Goal: Use online tool/utility: Utilize a website feature to perform a specific function

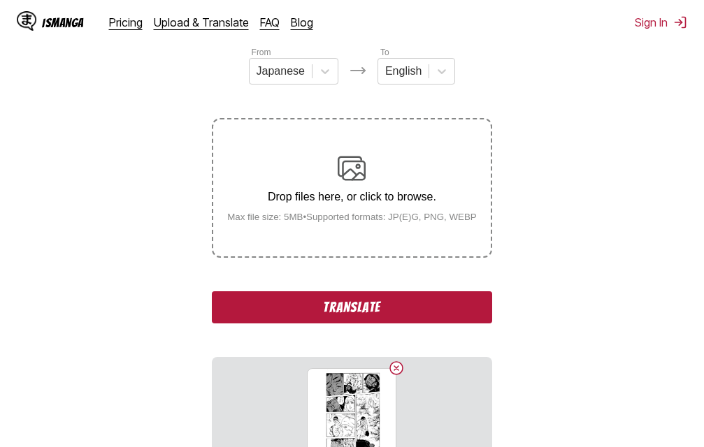
click at [399, 303] on button "Translate" at bounding box center [351, 307] width 279 height 32
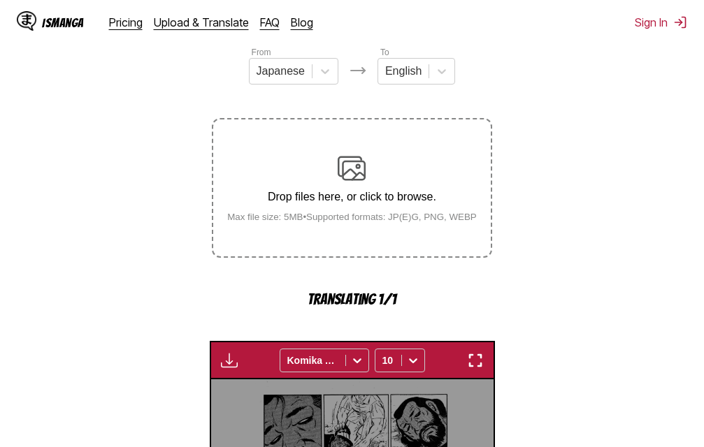
scroll to position [449, 0]
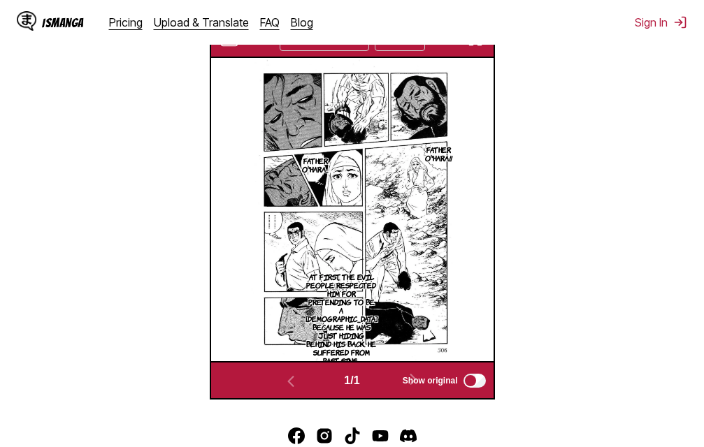
click at [472, 46] on img "button" at bounding box center [475, 39] width 17 height 17
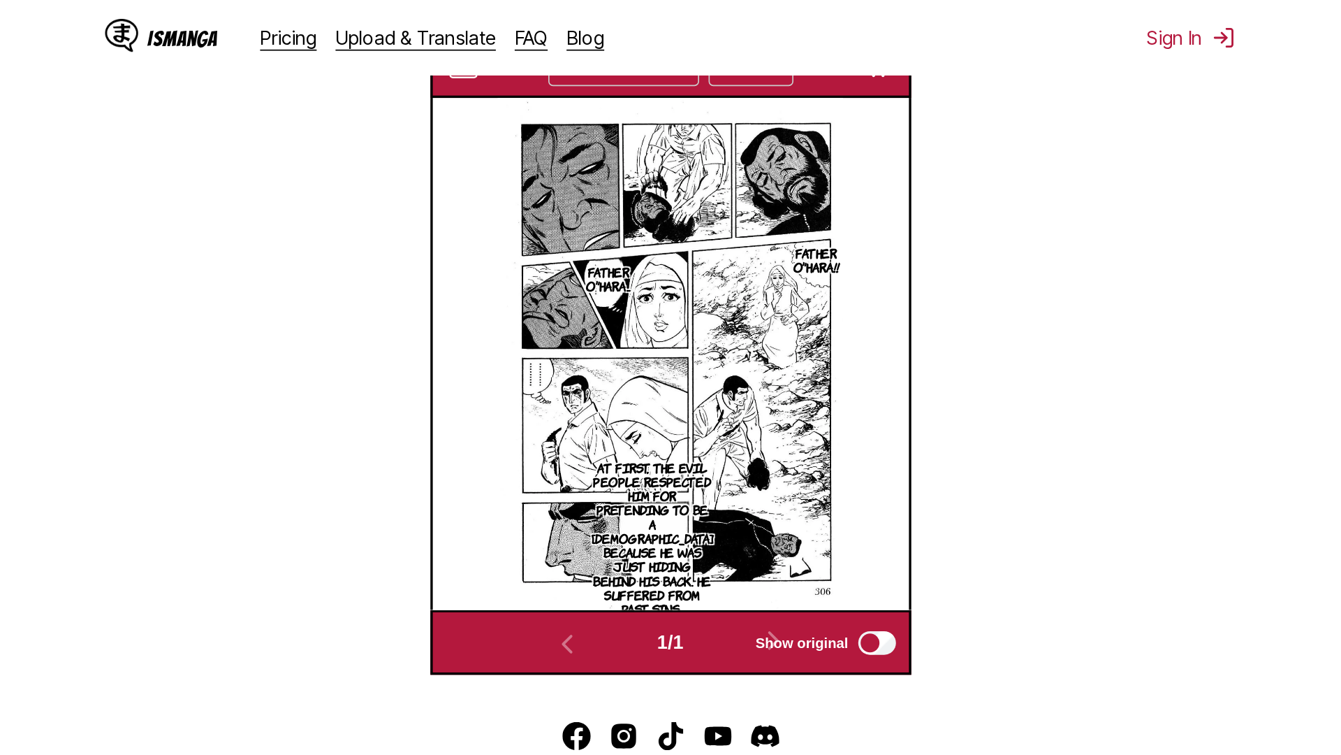
scroll to position [147, 0]
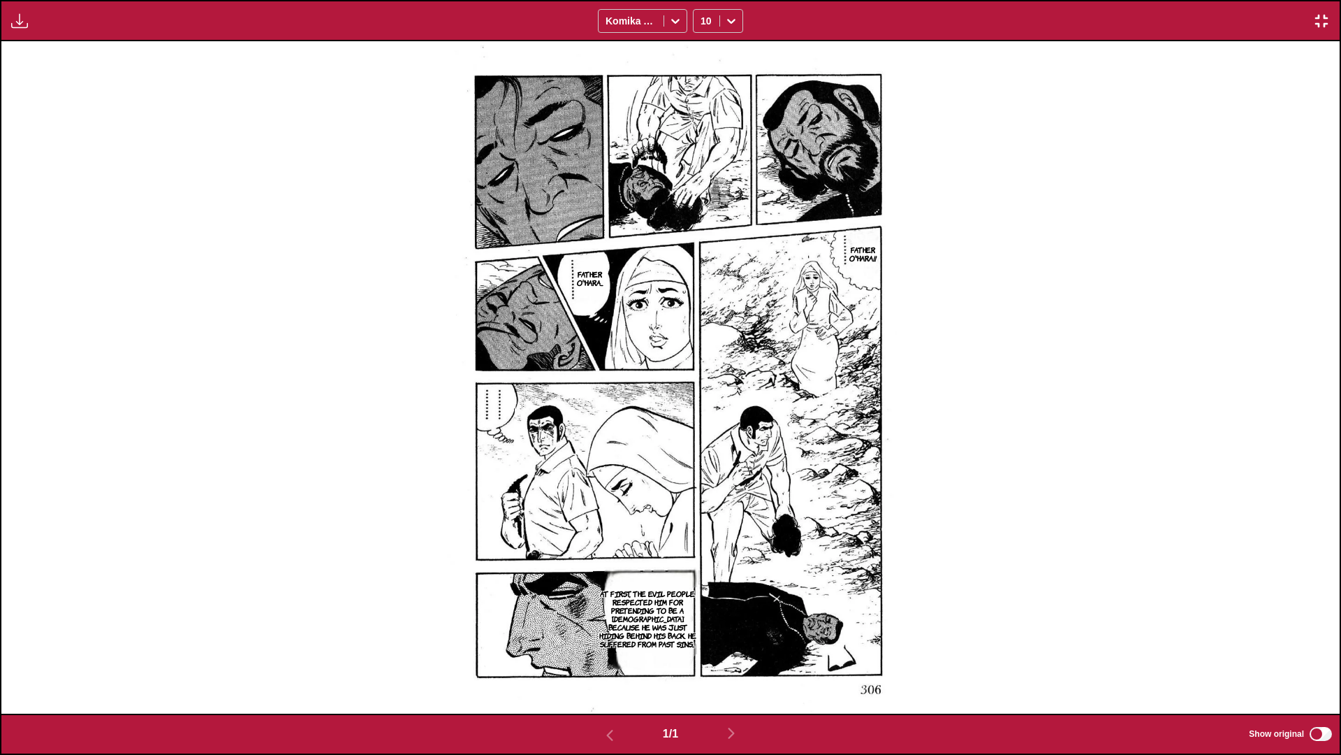
click at [703, 15] on img "button" at bounding box center [1322, 21] width 17 height 17
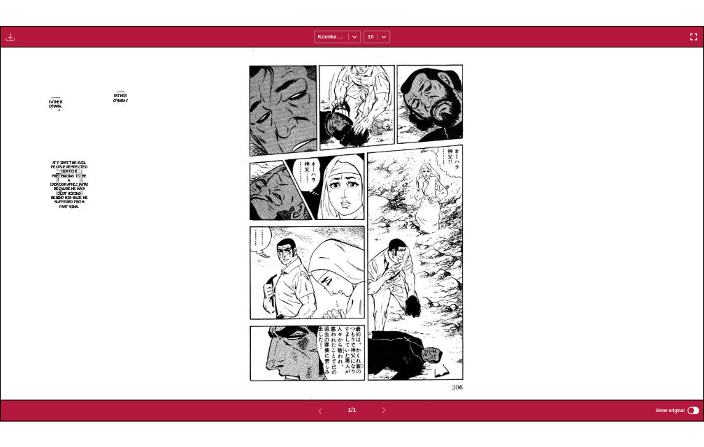
scroll to position [365, 0]
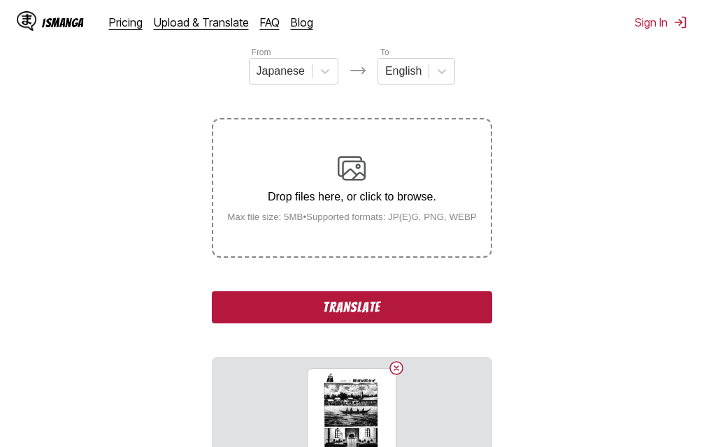
click at [425, 317] on button "Translate" at bounding box center [351, 307] width 279 height 32
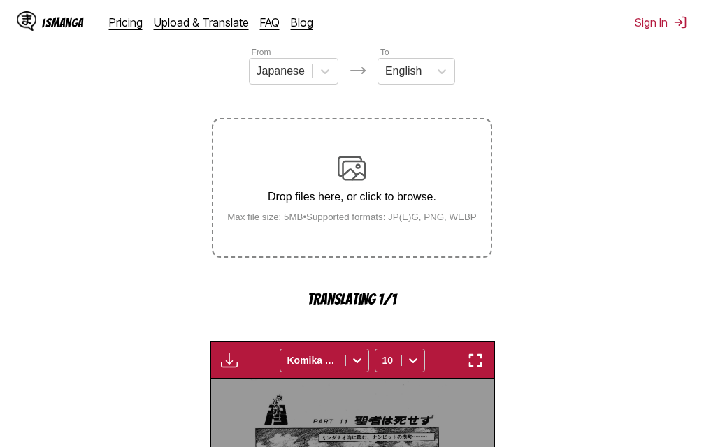
scroll to position [449, 0]
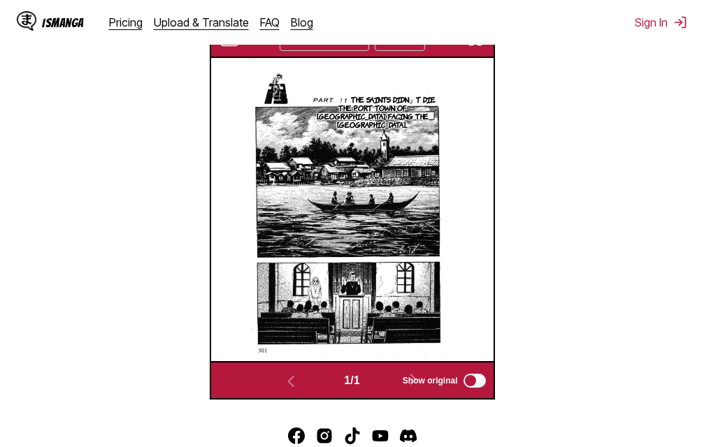
click at [472, 45] on img "button" at bounding box center [475, 39] width 17 height 17
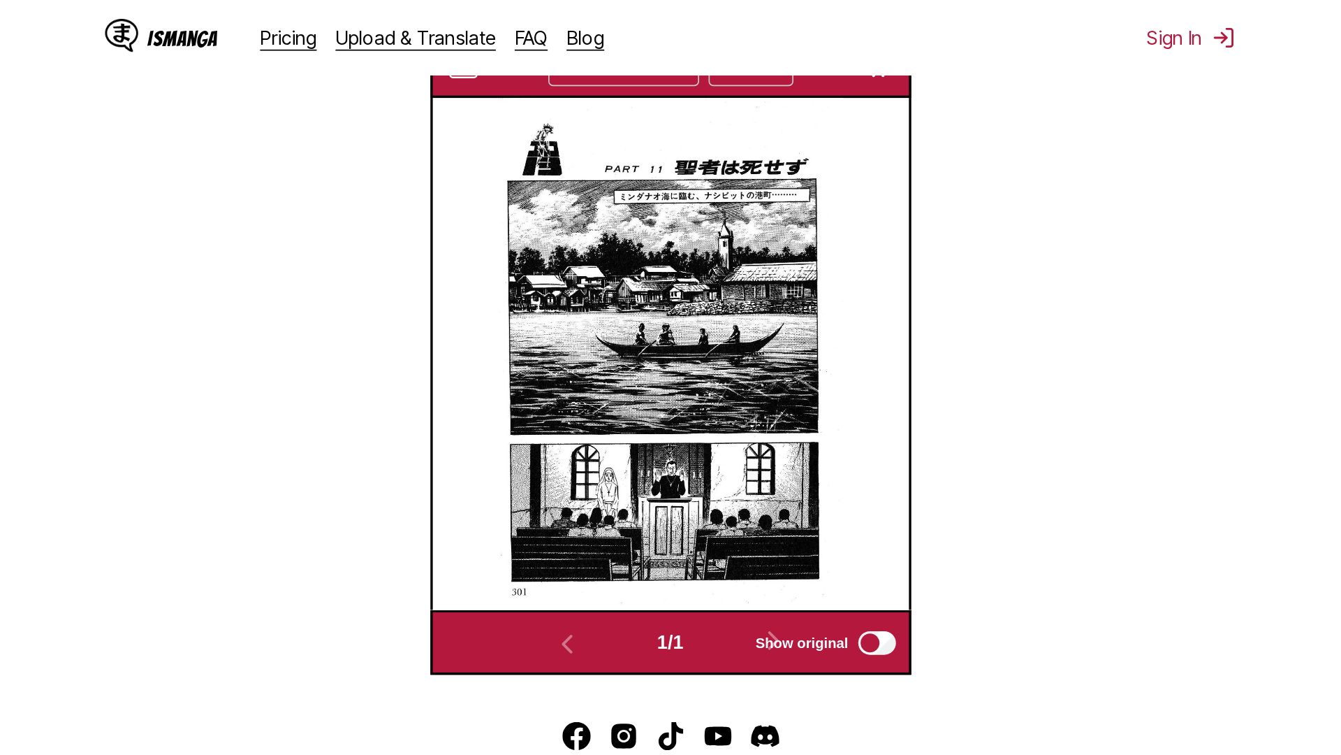
scroll to position [147, 0]
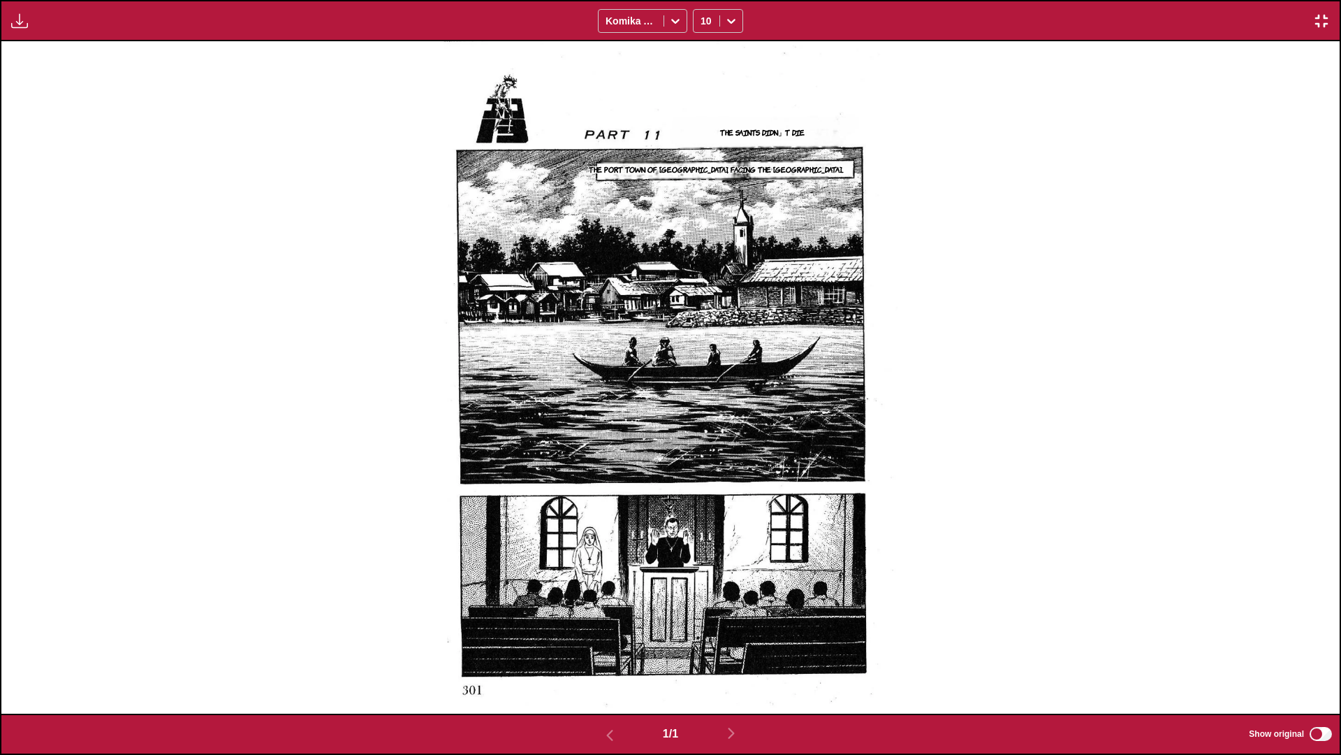
click at [703, 17] on img "button" at bounding box center [1322, 21] width 17 height 17
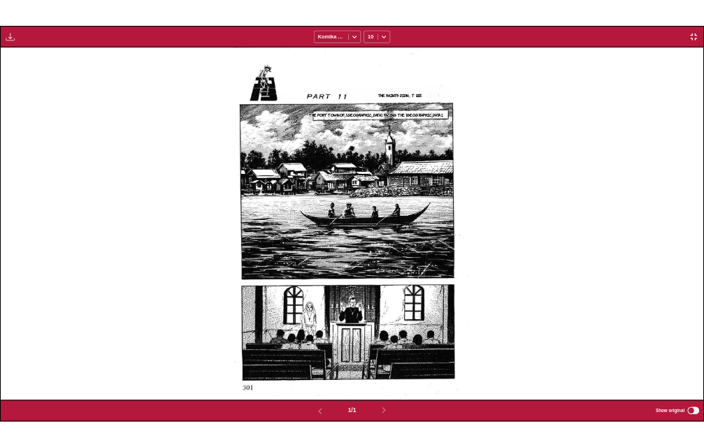
scroll to position [365, 0]
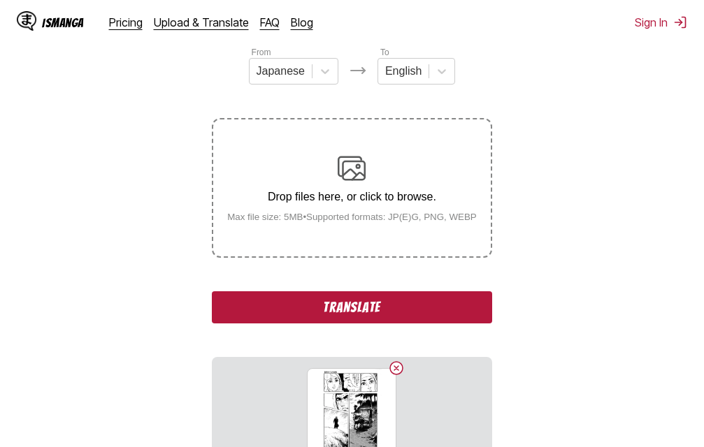
click at [424, 323] on button "Translate" at bounding box center [351, 307] width 279 height 32
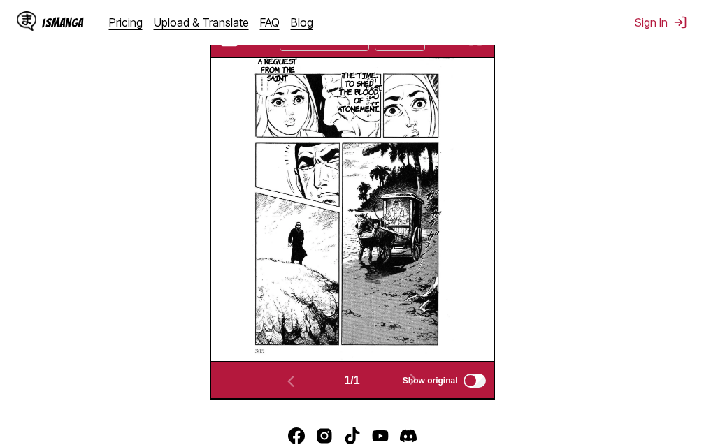
click at [476, 48] on button "button" at bounding box center [475, 39] width 25 height 18
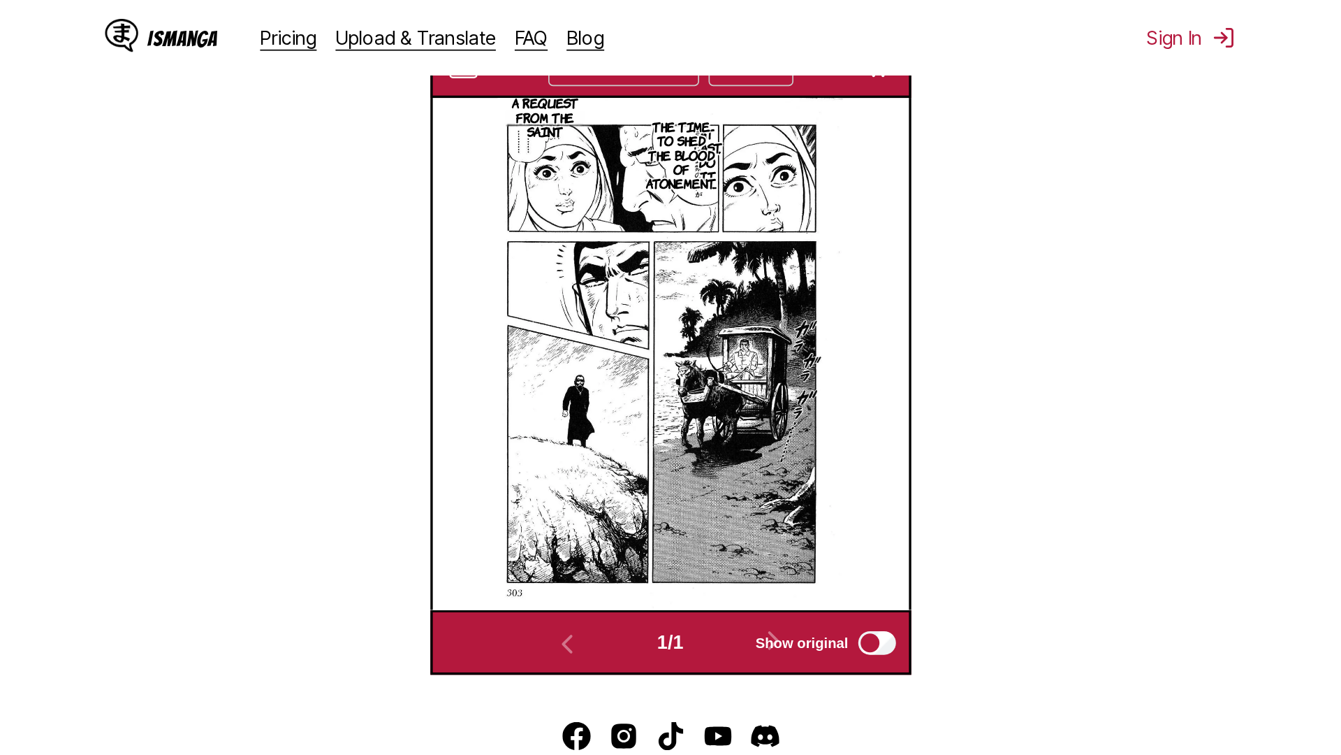
scroll to position [147, 0]
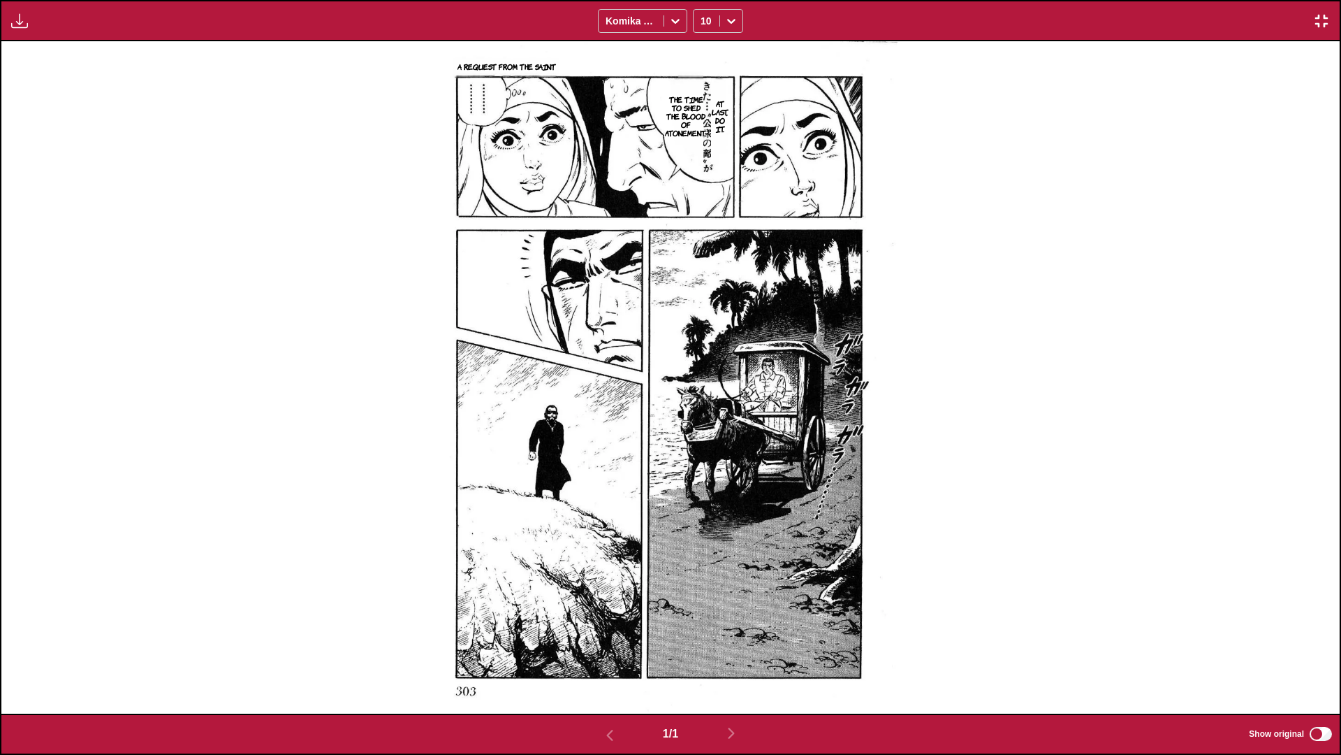
click at [703, 25] on img "button" at bounding box center [1322, 21] width 17 height 17
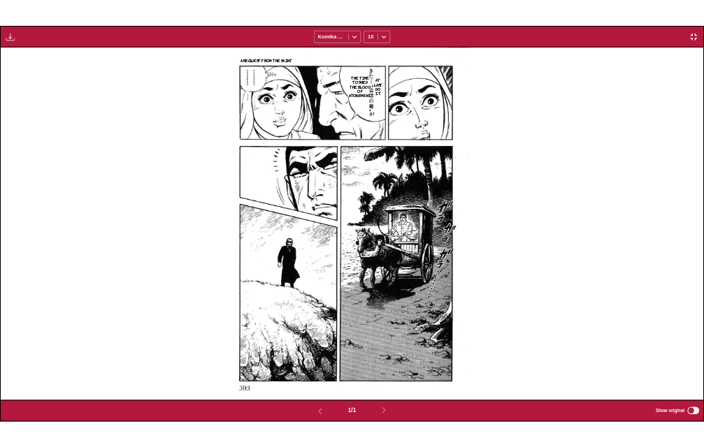
scroll to position [365, 0]
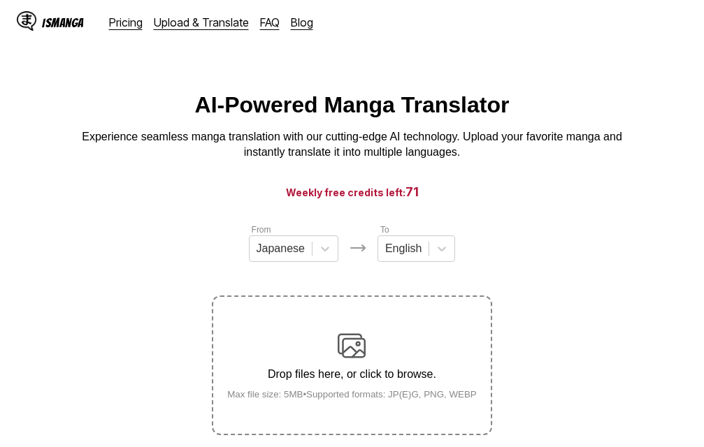
scroll to position [177, 0]
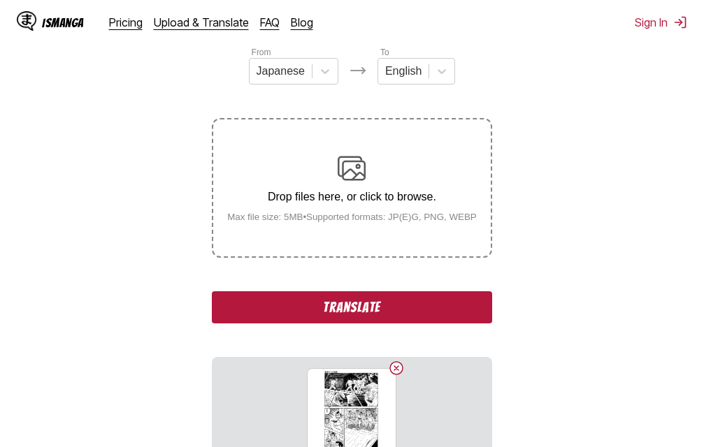
click at [410, 312] on button "Translate" at bounding box center [351, 307] width 279 height 32
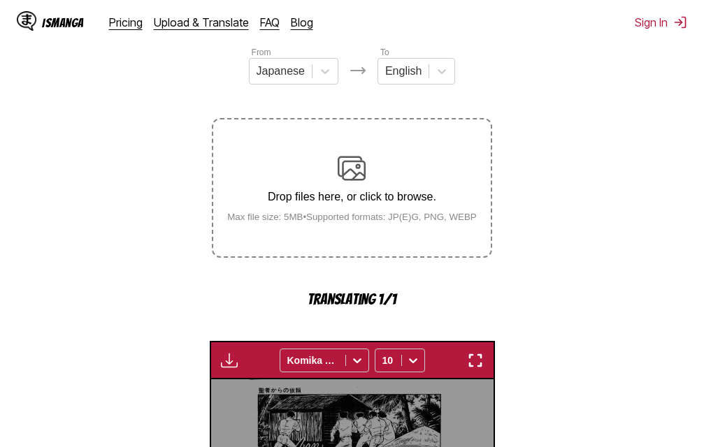
scroll to position [449, 0]
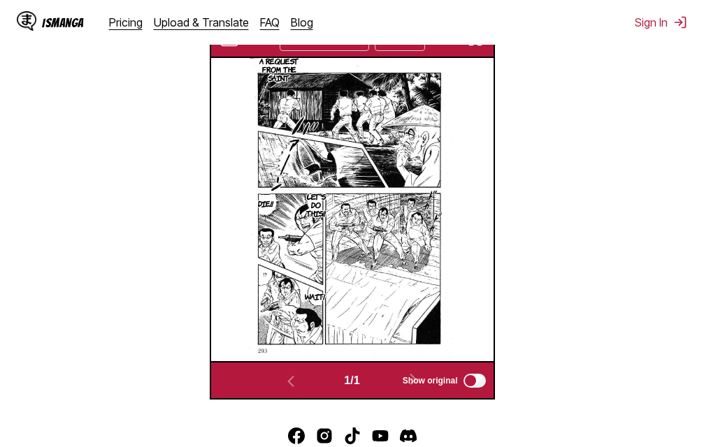
click at [476, 45] on img "button" at bounding box center [475, 39] width 17 height 17
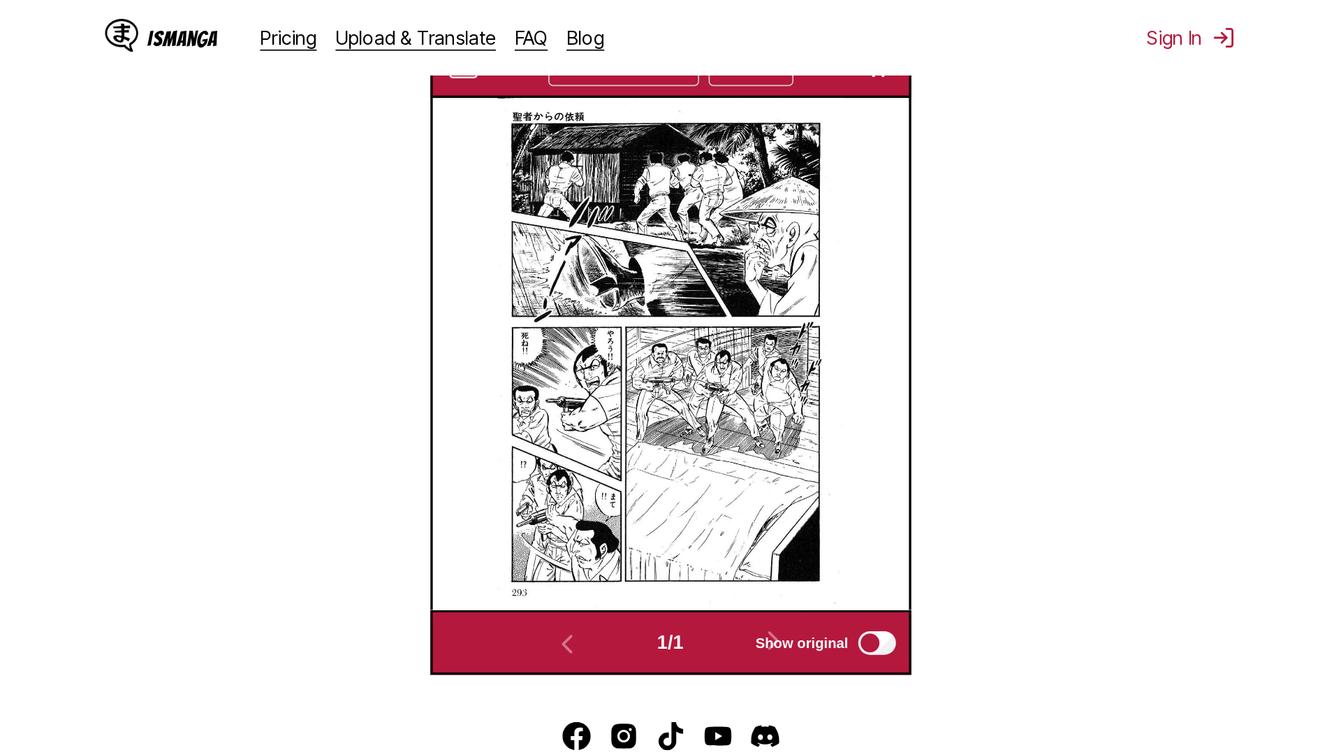
scroll to position [147, 0]
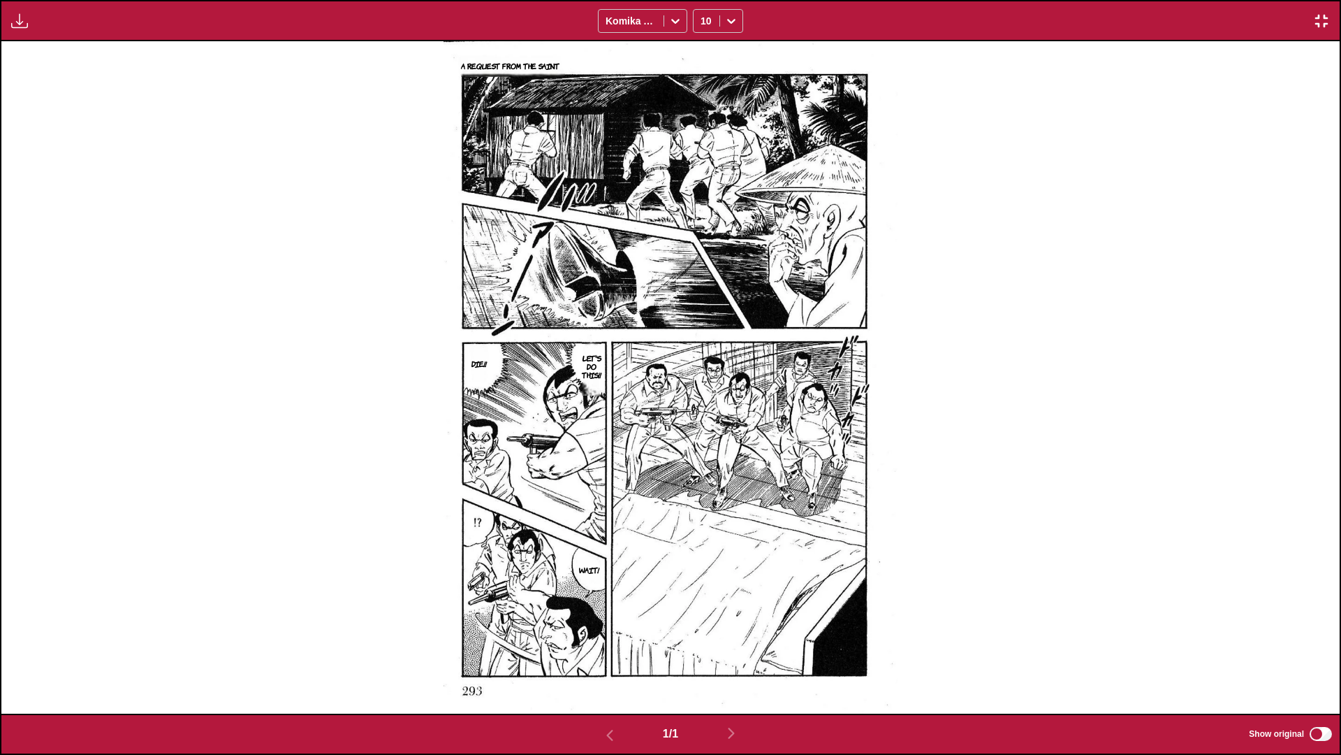
click at [703, 22] on img "button" at bounding box center [1322, 21] width 17 height 17
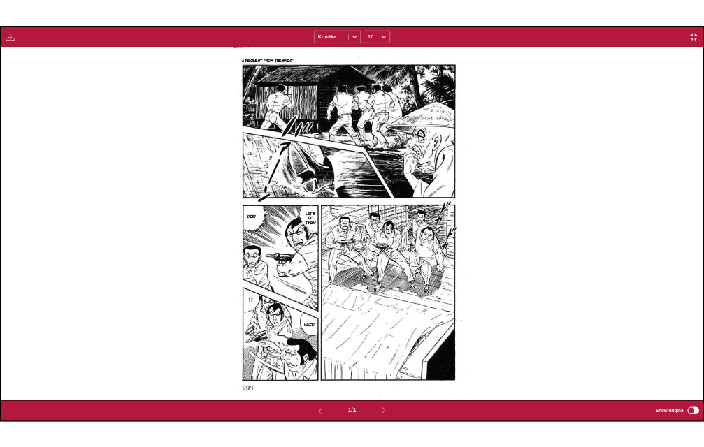
scroll to position [365, 0]
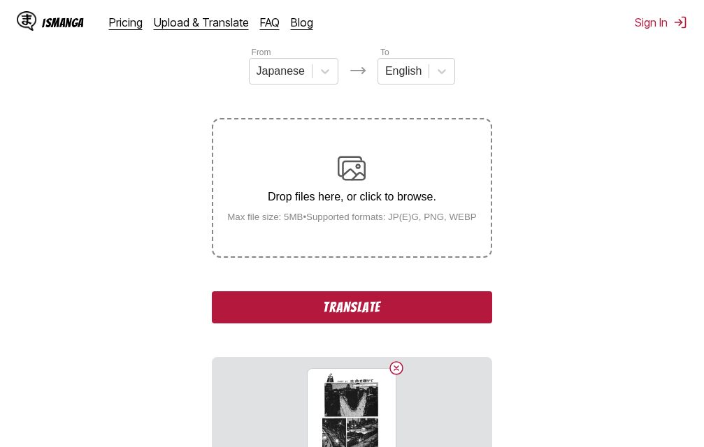
click at [407, 305] on button "Translate" at bounding box center [351, 307] width 279 height 32
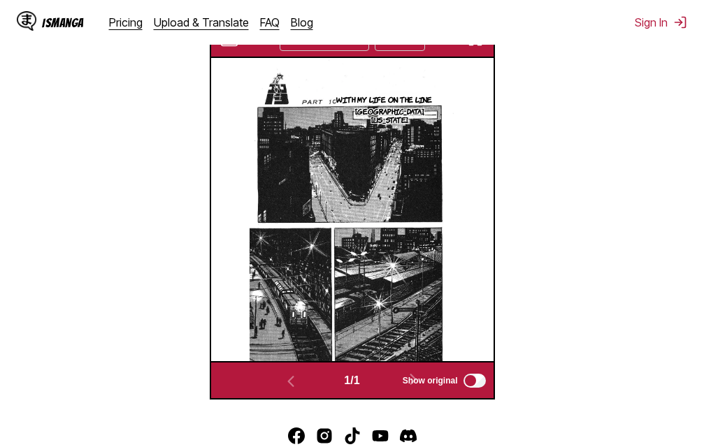
click at [482, 47] on img "button" at bounding box center [475, 39] width 17 height 17
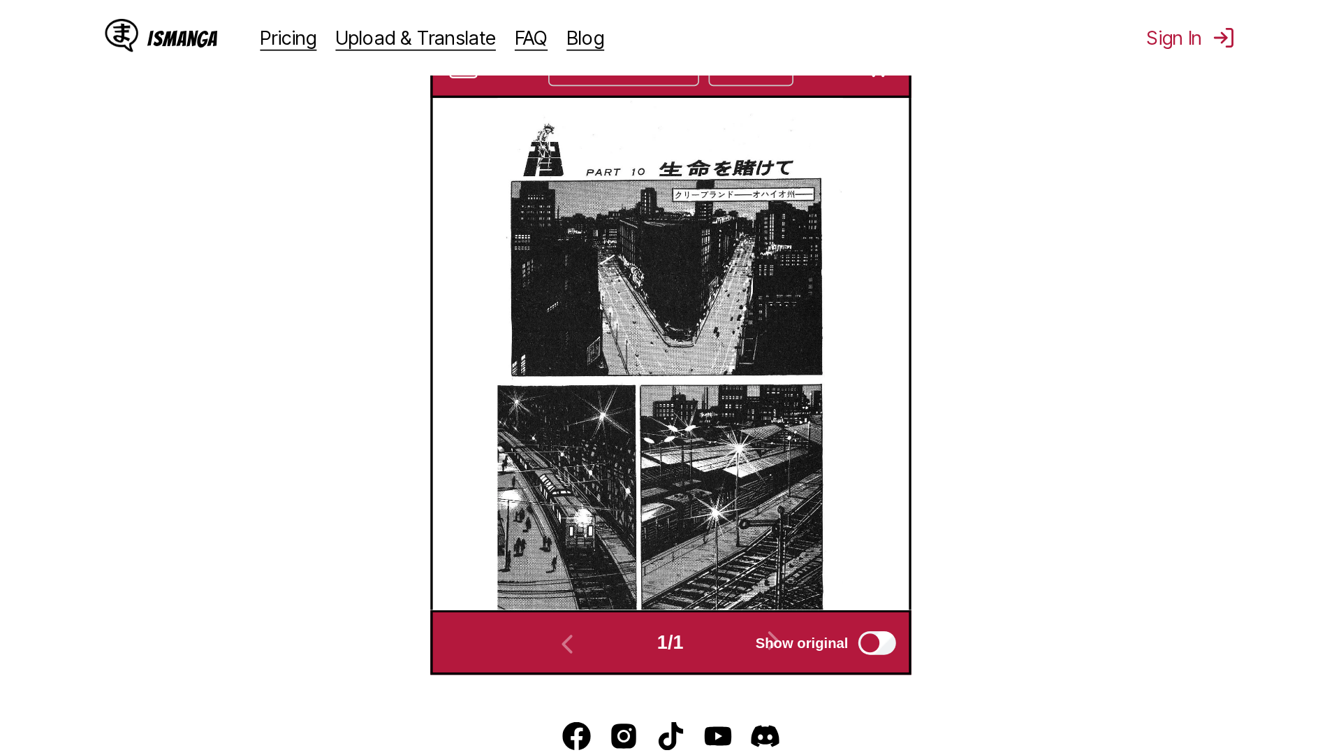
scroll to position [147, 0]
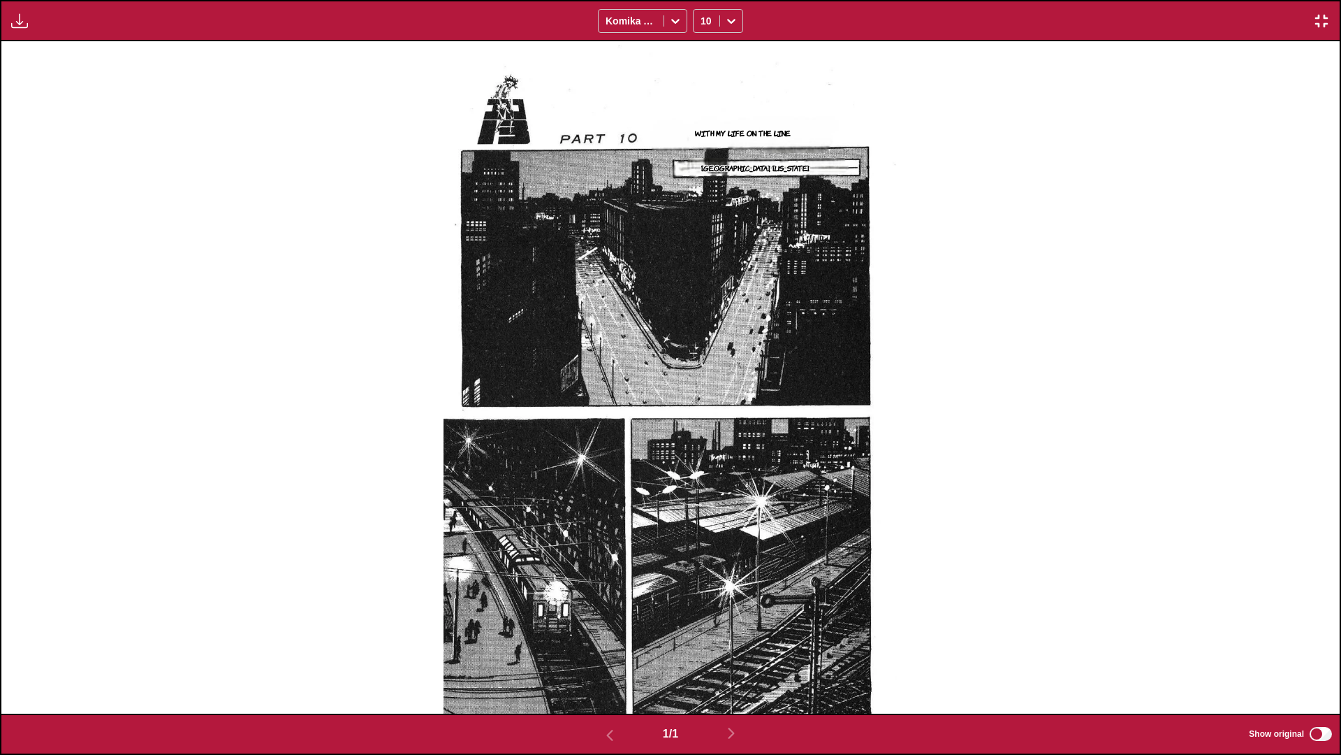
click at [703, 17] on img "button" at bounding box center [1322, 21] width 17 height 17
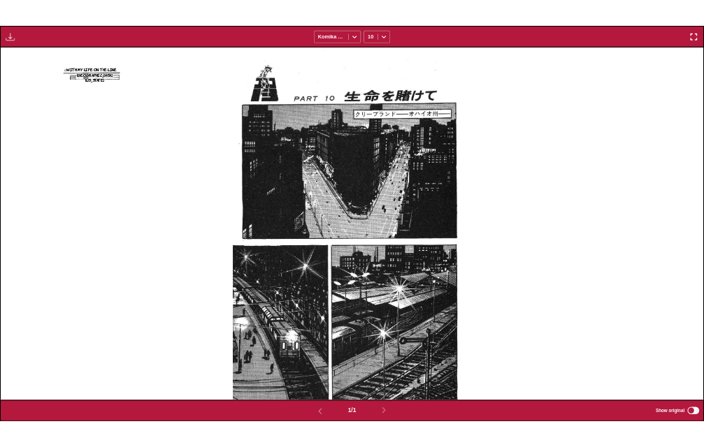
scroll to position [365, 0]
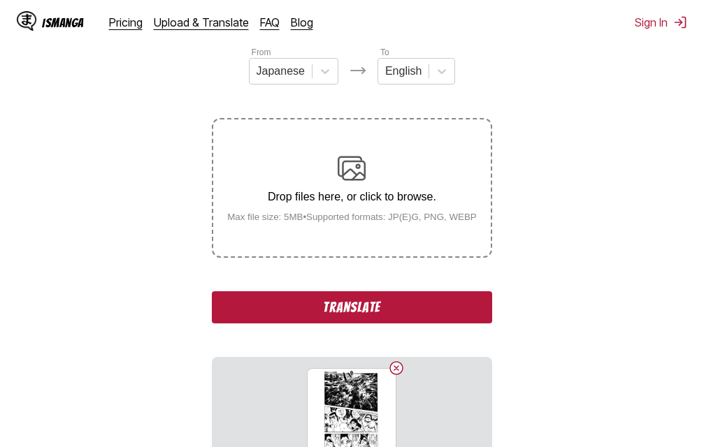
click at [391, 307] on button "Translate" at bounding box center [351, 307] width 279 height 32
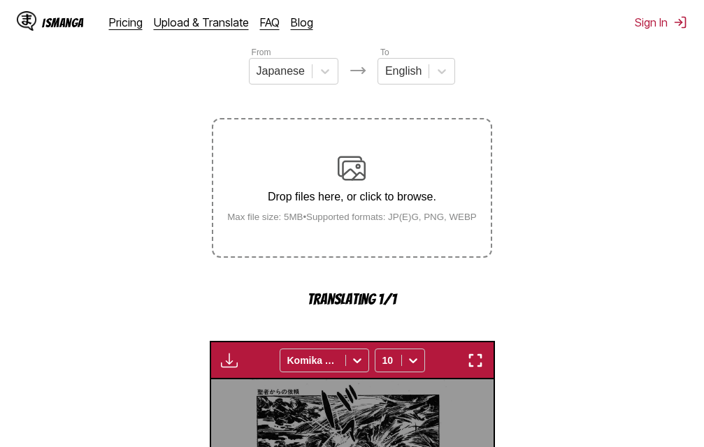
scroll to position [449, 0]
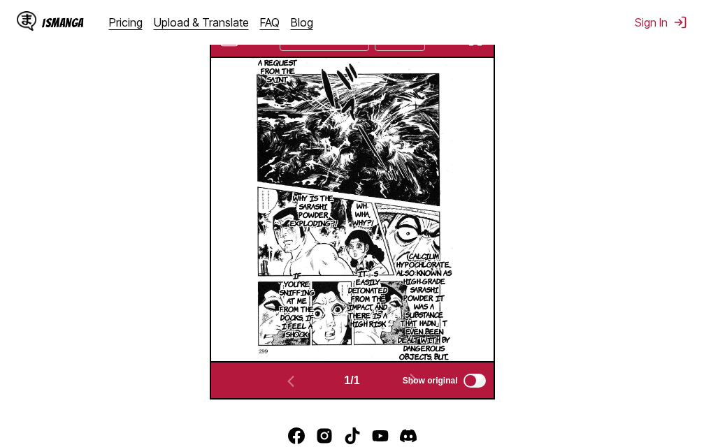
click at [479, 48] on button "button" at bounding box center [475, 39] width 25 height 18
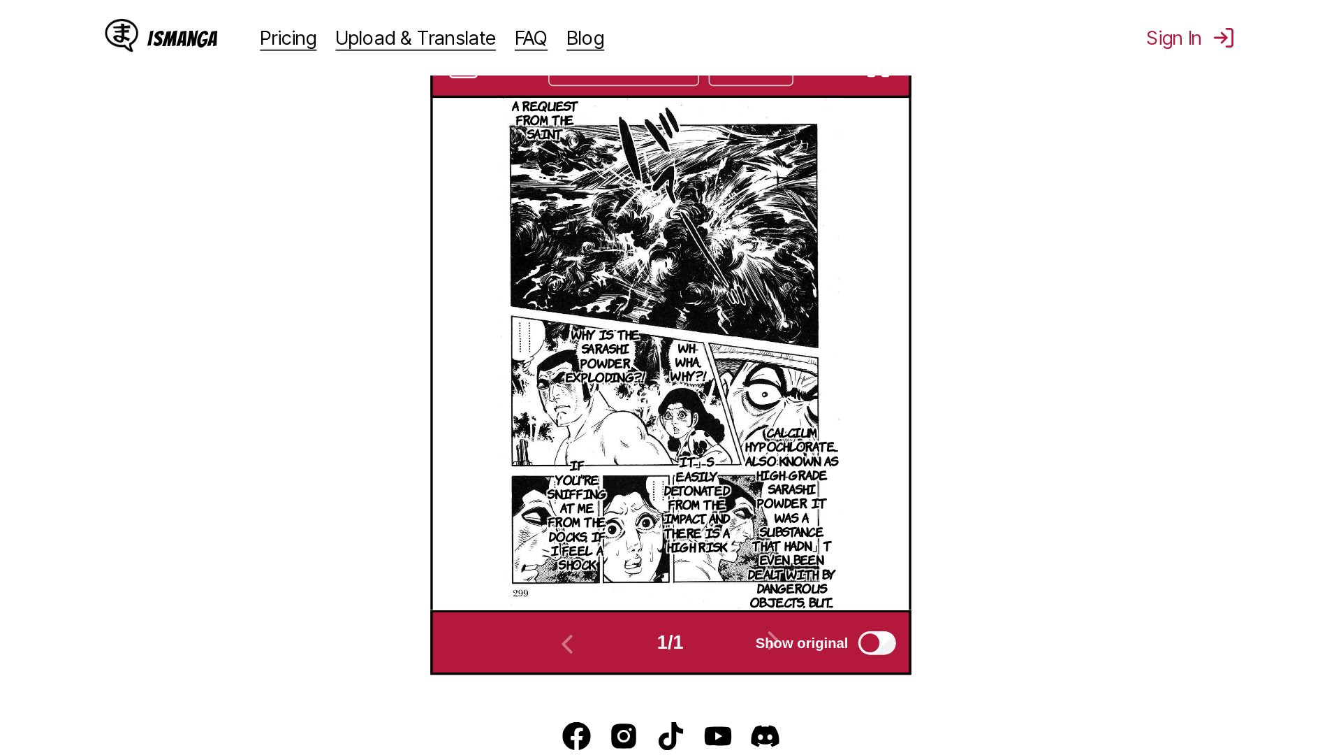
scroll to position [147, 0]
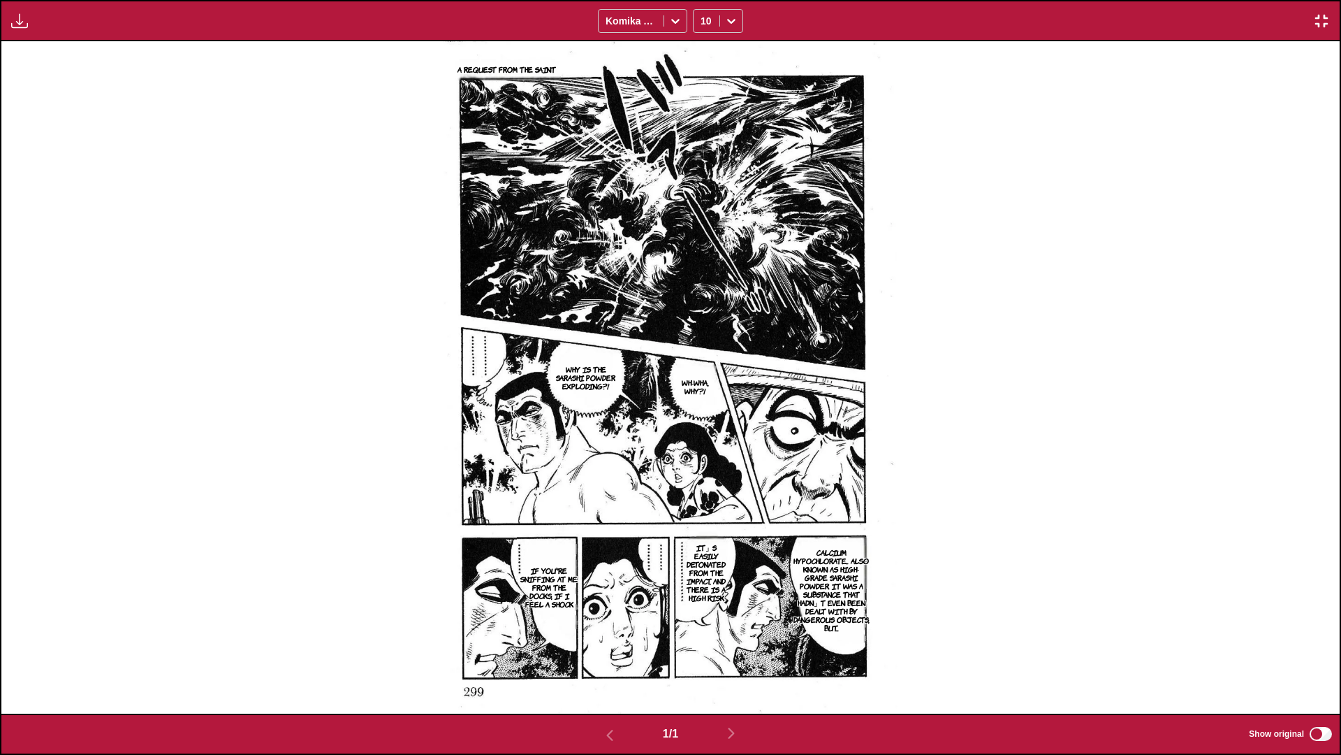
click at [703, 15] on img "button" at bounding box center [1322, 21] width 17 height 17
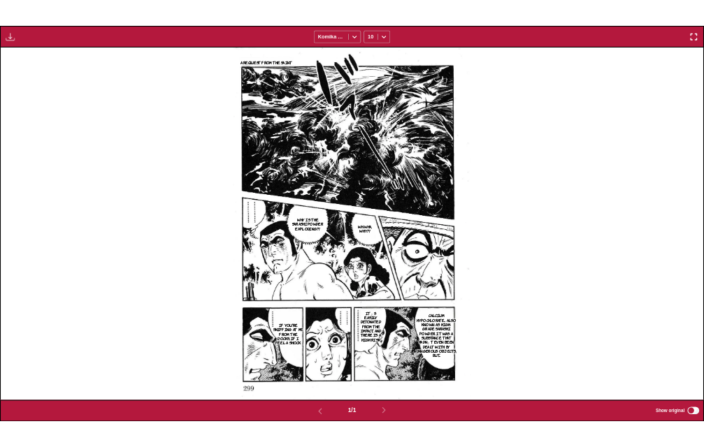
scroll to position [365, 0]
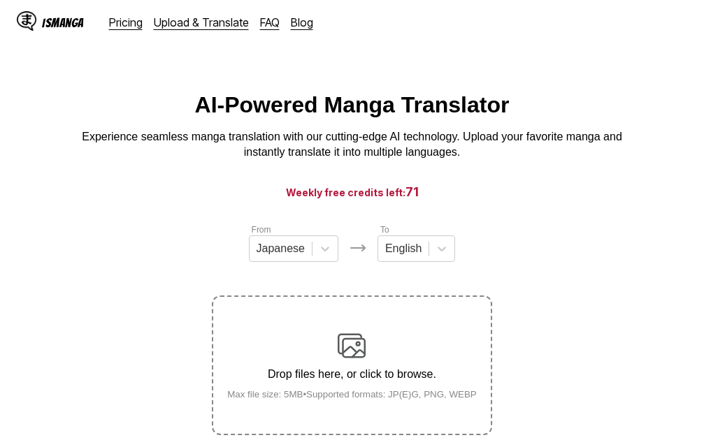
scroll to position [177, 0]
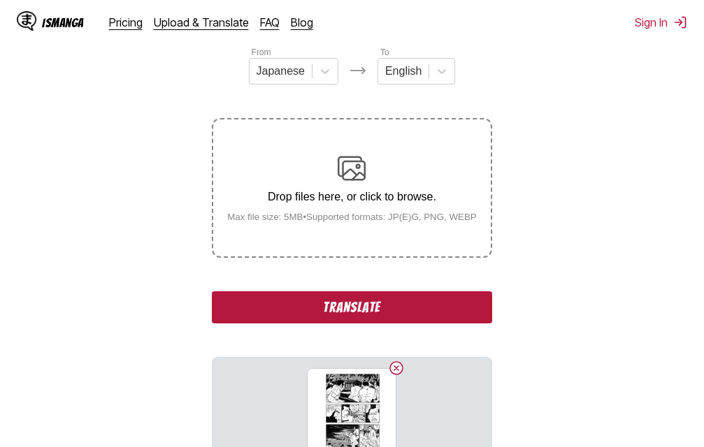
click at [431, 300] on button "Translate" at bounding box center [351, 307] width 279 height 32
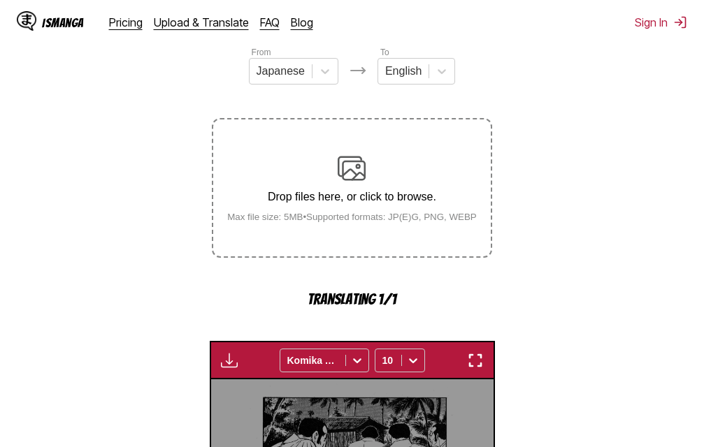
scroll to position [449, 0]
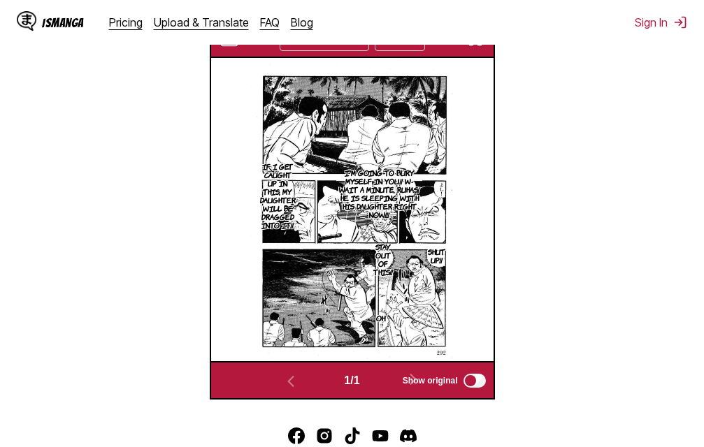
click at [480, 46] on img "button" at bounding box center [475, 39] width 17 height 17
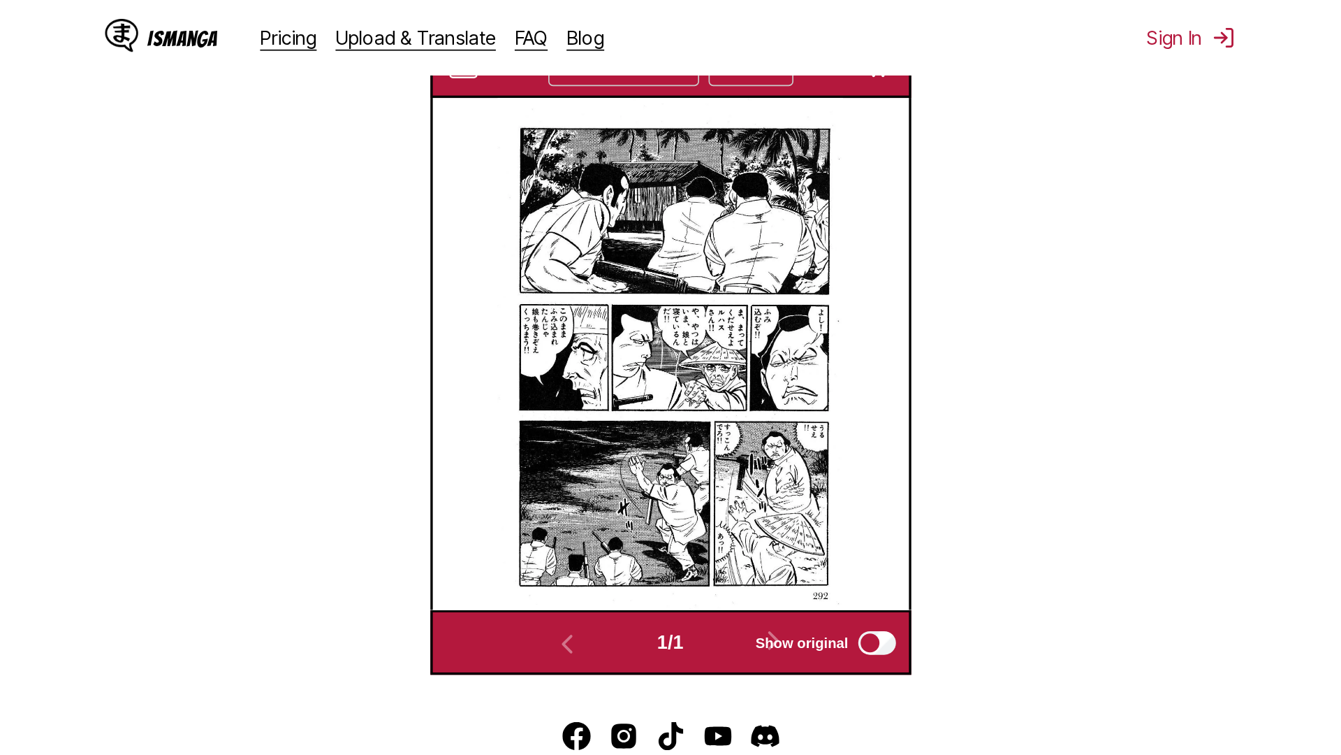
scroll to position [147, 0]
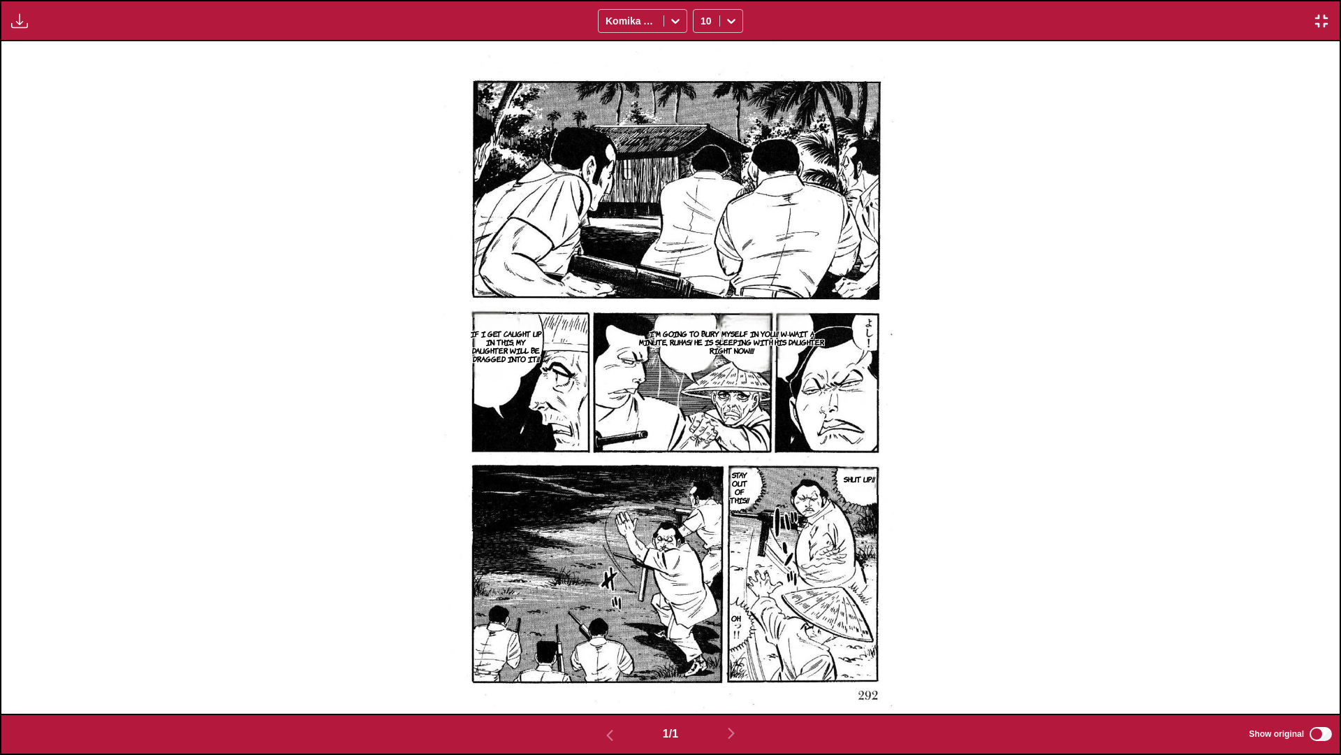
click at [703, 25] on img "button" at bounding box center [1322, 21] width 17 height 17
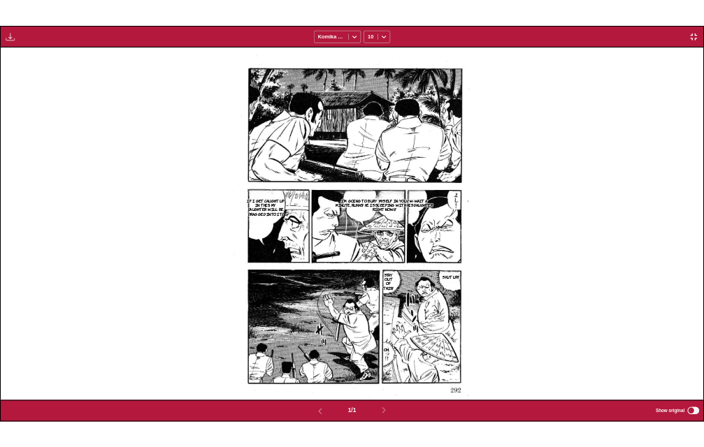
scroll to position [365, 0]
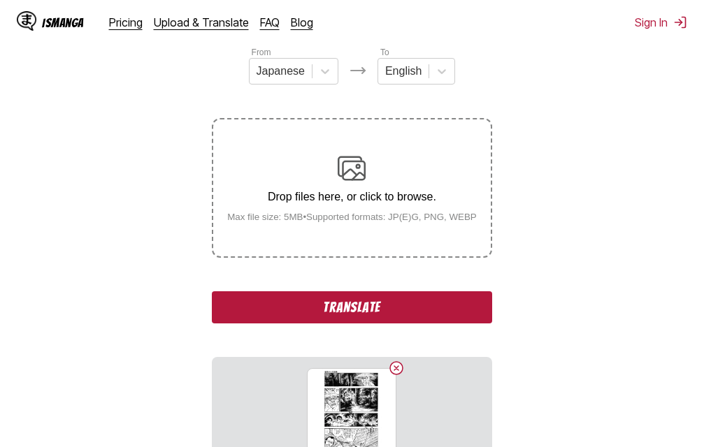
click at [405, 319] on button "Translate" at bounding box center [351, 307] width 279 height 32
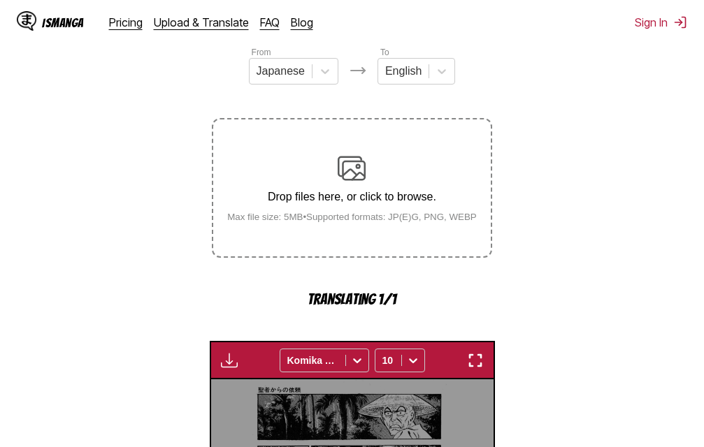
scroll to position [449, 0]
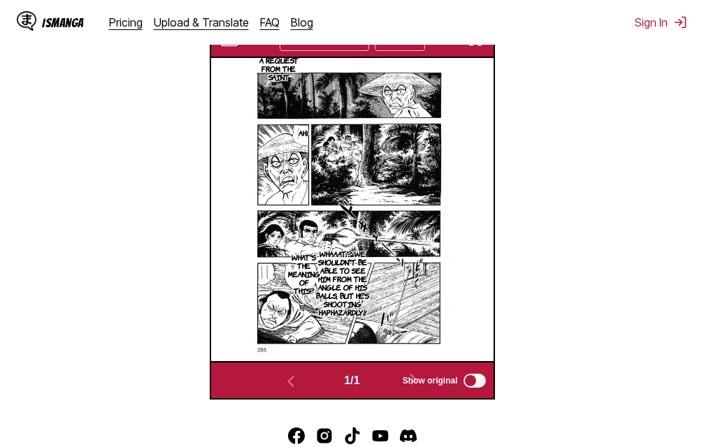
click at [473, 45] on img "button" at bounding box center [475, 39] width 17 height 17
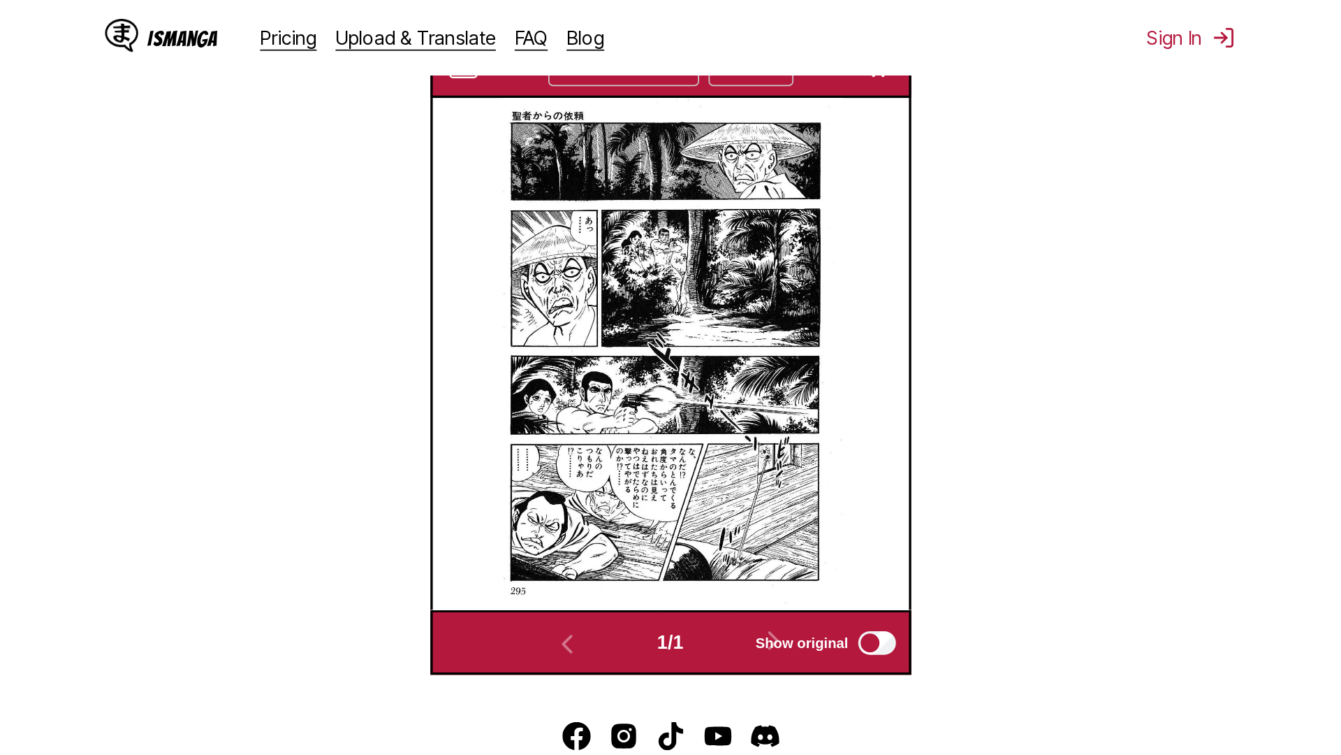
scroll to position [147, 0]
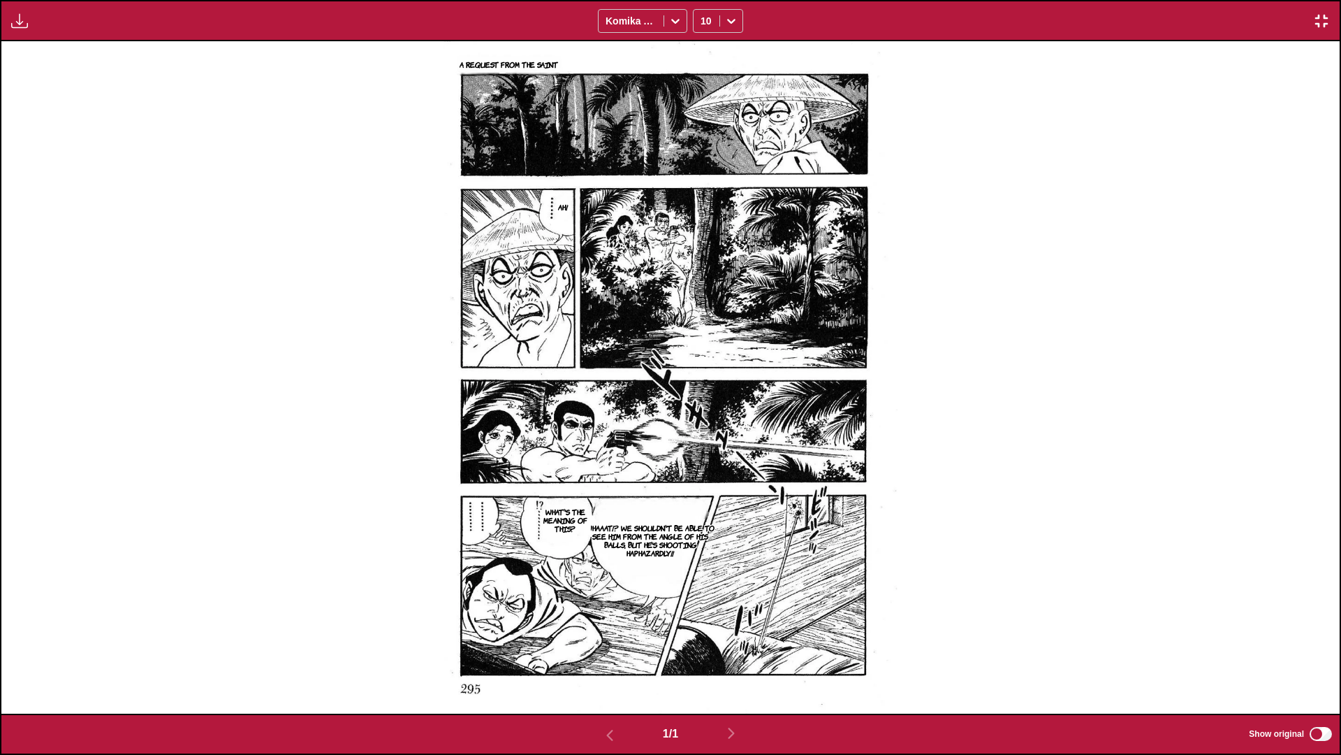
click at [703, 17] on img "button" at bounding box center [1322, 21] width 17 height 17
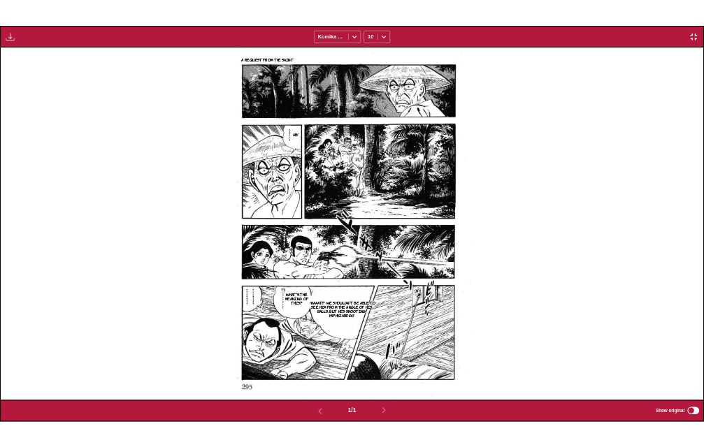
scroll to position [365, 0]
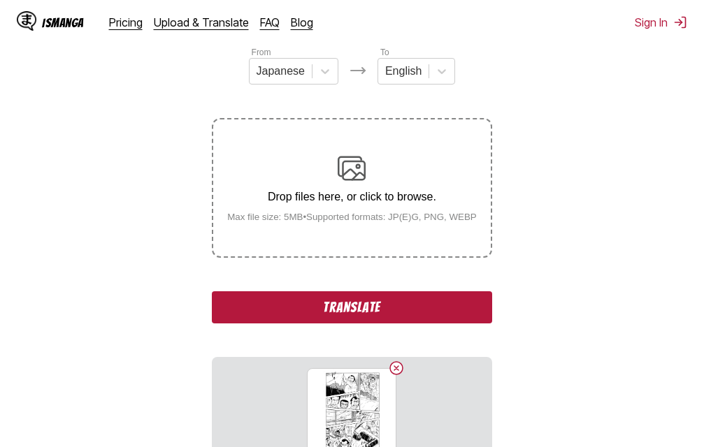
click at [425, 307] on button "Translate" at bounding box center [351, 307] width 279 height 32
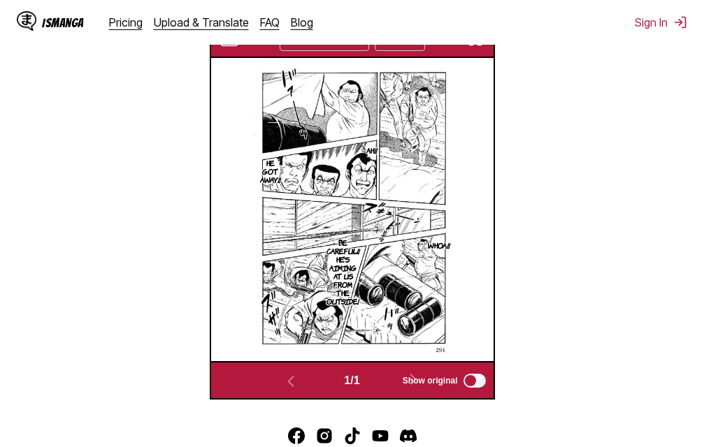
click at [470, 44] on div "IsManga Pricing Upload & Translate FAQ Blog Sign In Pricing Upload & Translate …" at bounding box center [352, 22] width 704 height 45
click at [472, 46] on img "button" at bounding box center [475, 39] width 17 height 17
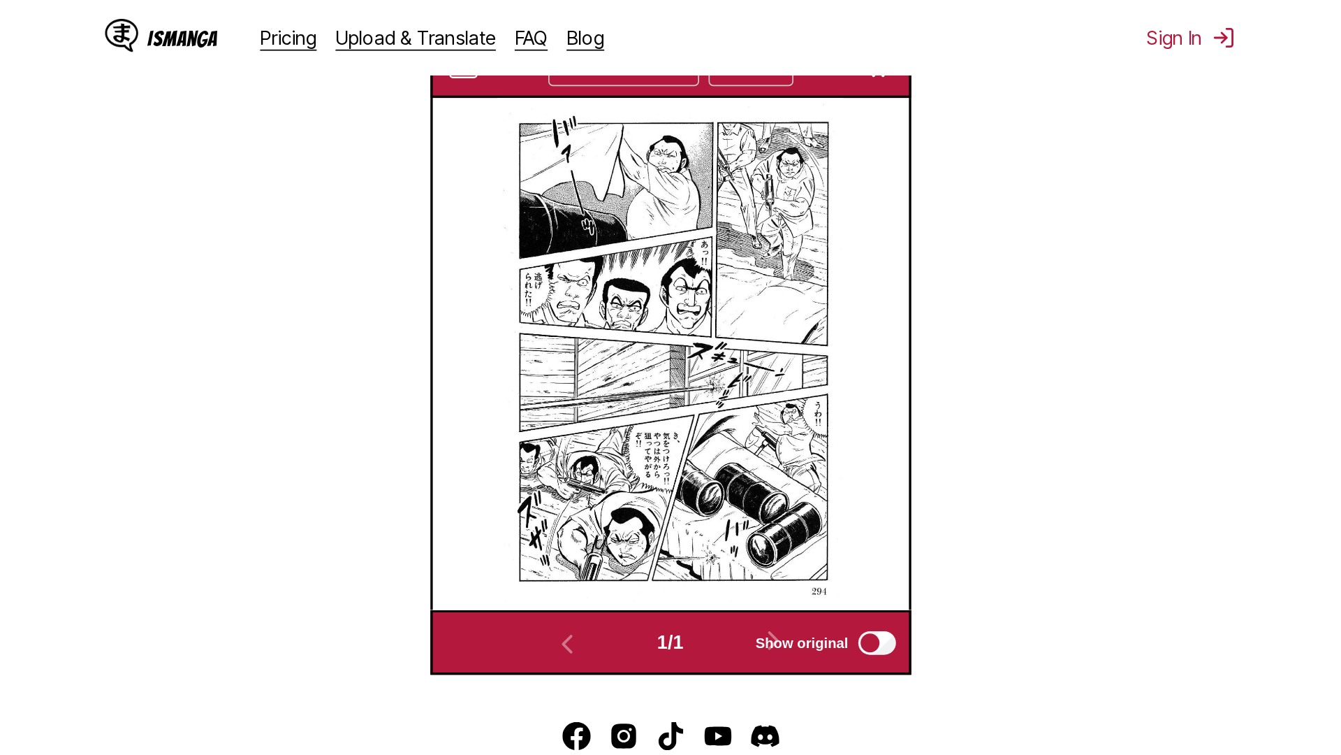
scroll to position [147, 0]
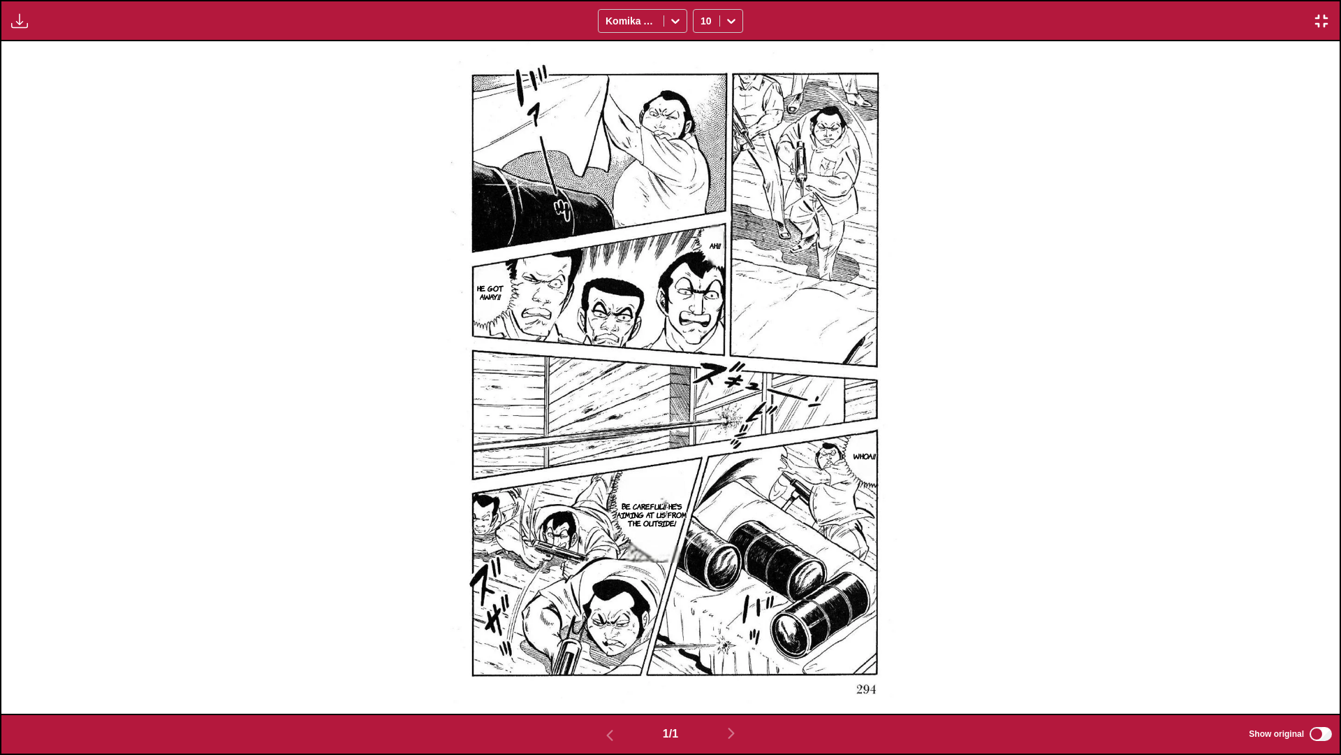
click at [703, 22] on button "button" at bounding box center [1321, 21] width 25 height 18
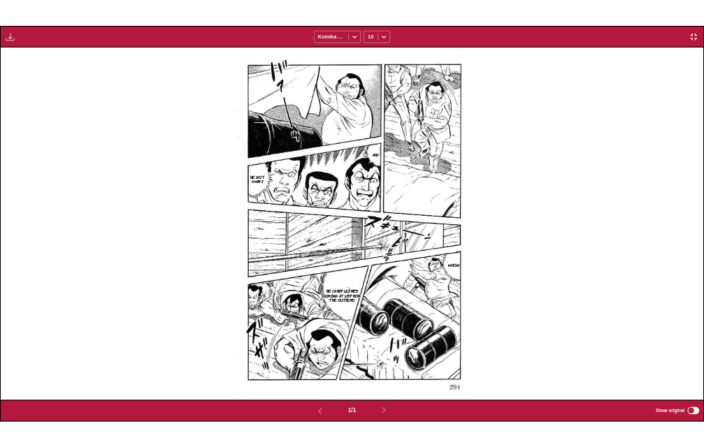
scroll to position [365, 0]
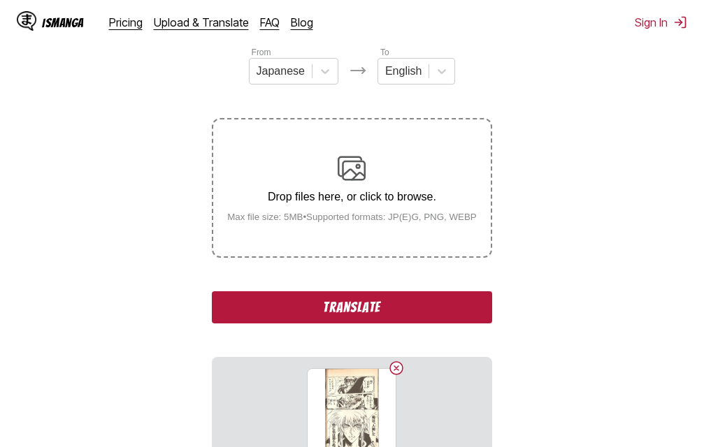
click at [352, 310] on button "Translate" at bounding box center [351, 307] width 279 height 32
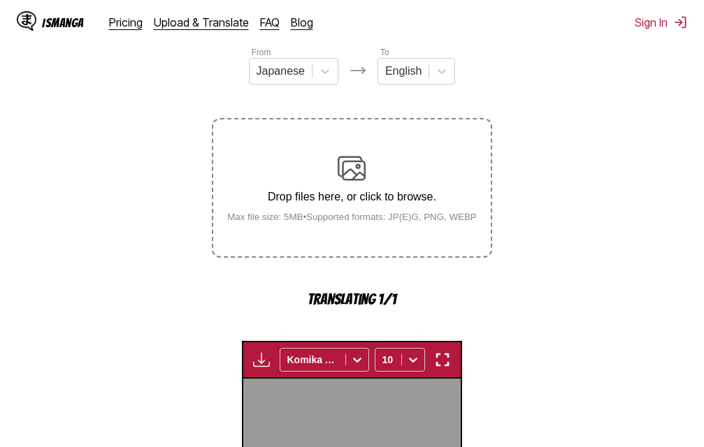
scroll to position [449, 0]
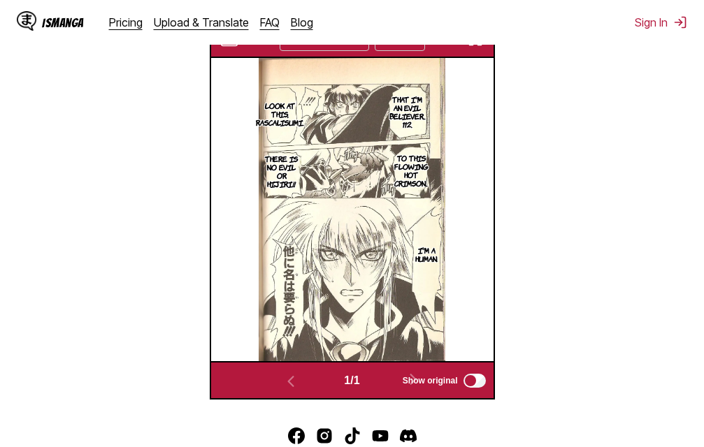
click at [482, 48] on img "button" at bounding box center [475, 39] width 17 height 17
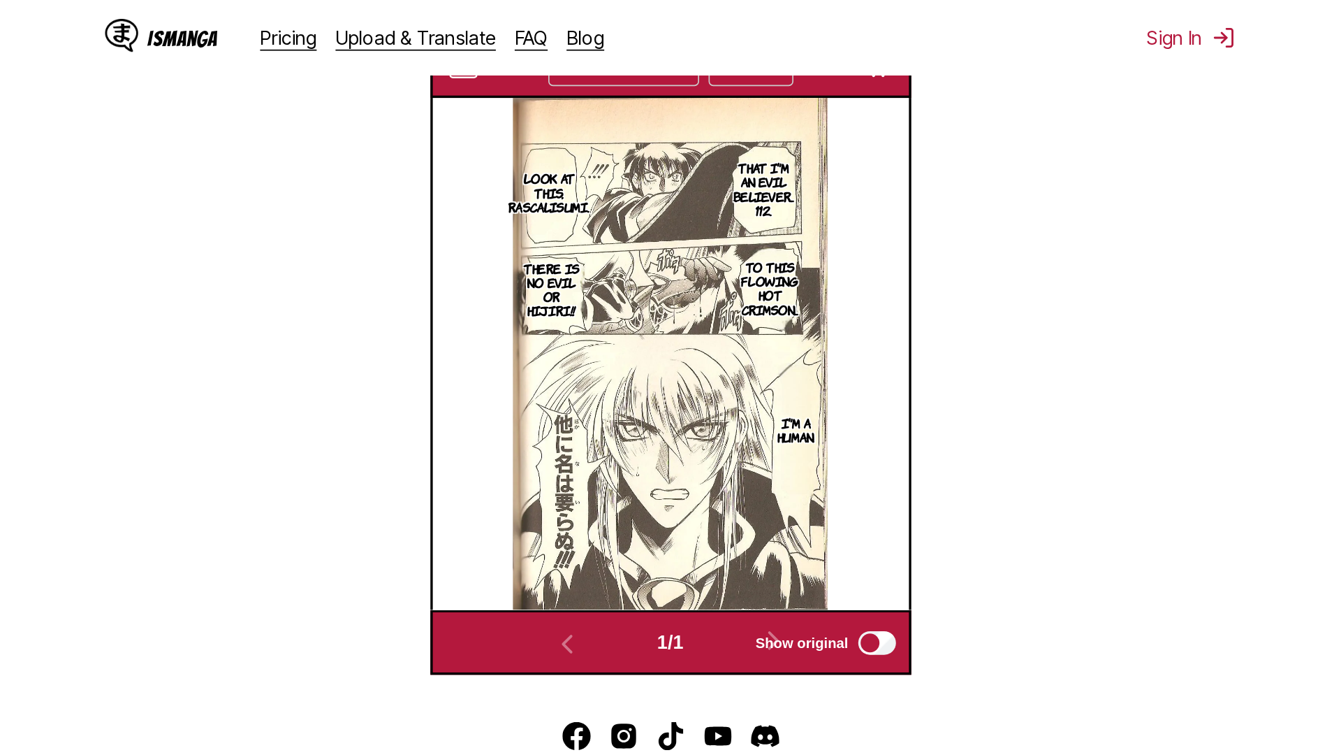
scroll to position [147, 0]
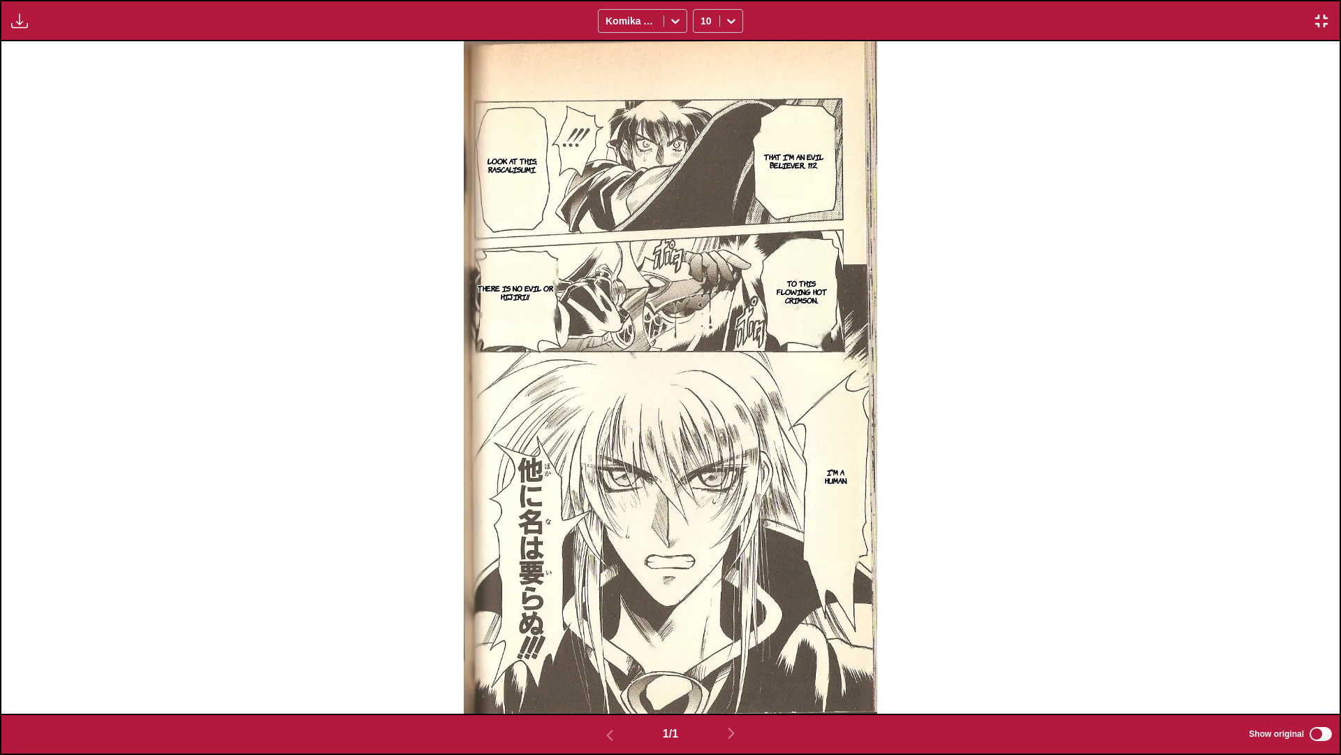
click at [703, 17] on img "button" at bounding box center [1322, 21] width 17 height 17
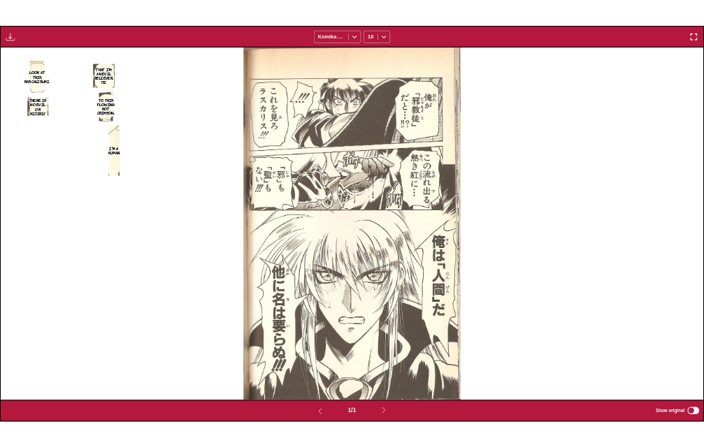
scroll to position [365, 0]
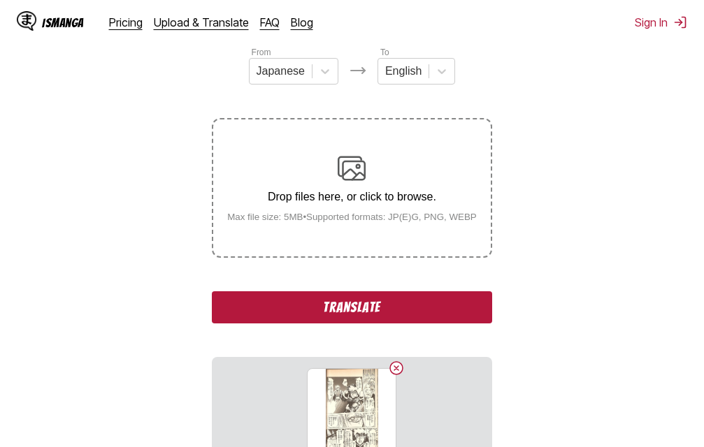
click at [353, 311] on button "Translate" at bounding box center [351, 307] width 279 height 32
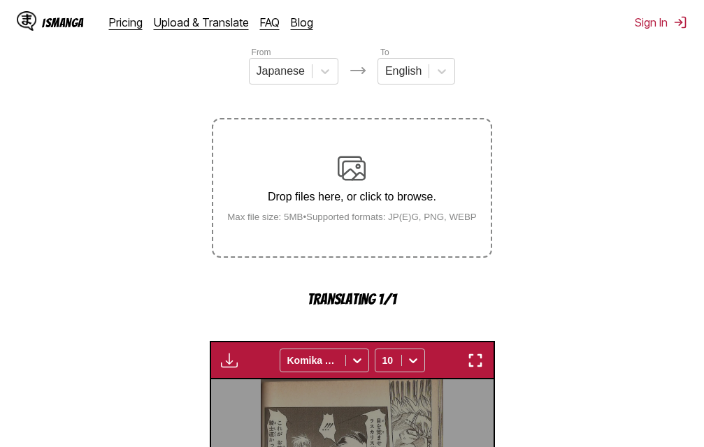
scroll to position [449, 0]
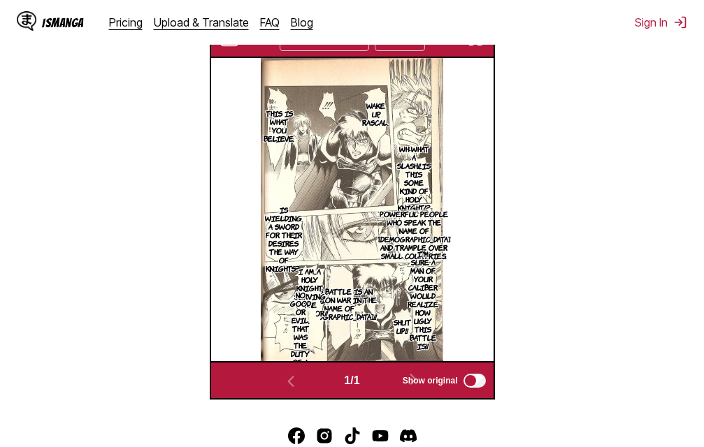
click at [475, 48] on img "button" at bounding box center [475, 39] width 17 height 17
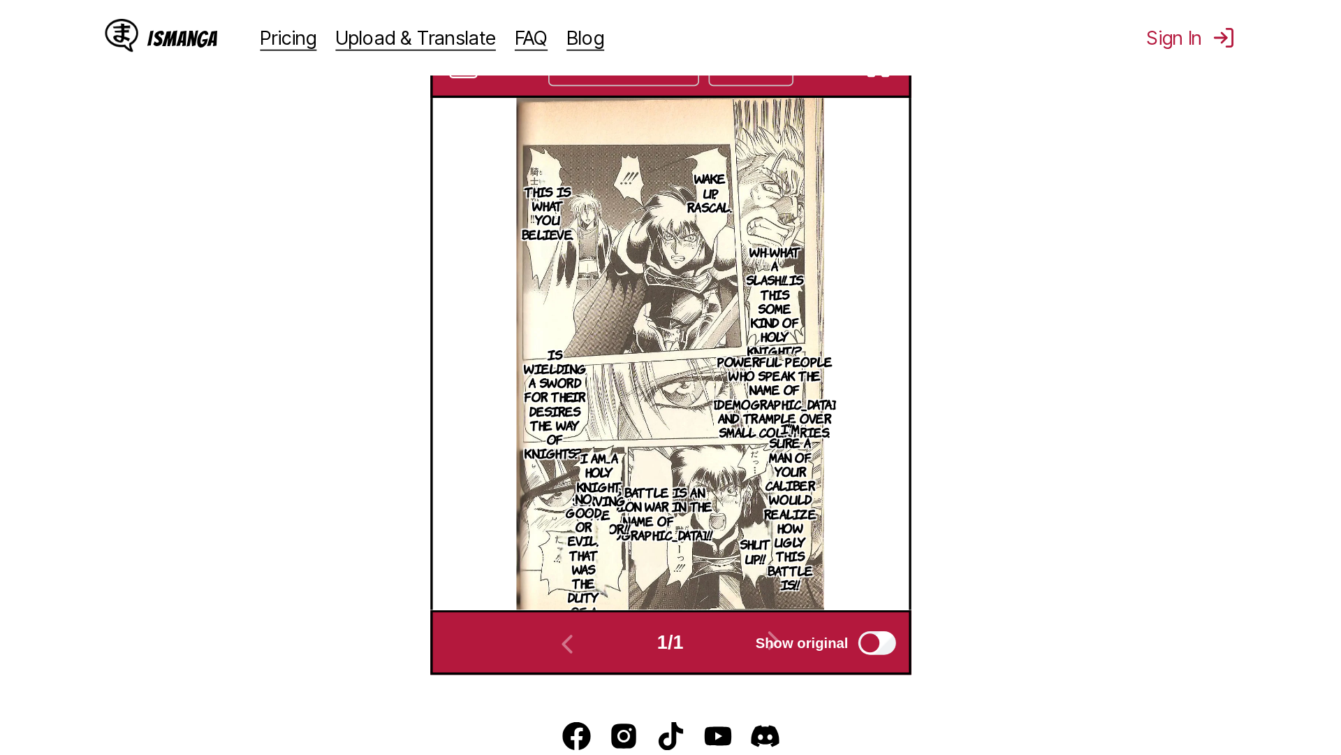
scroll to position [147, 0]
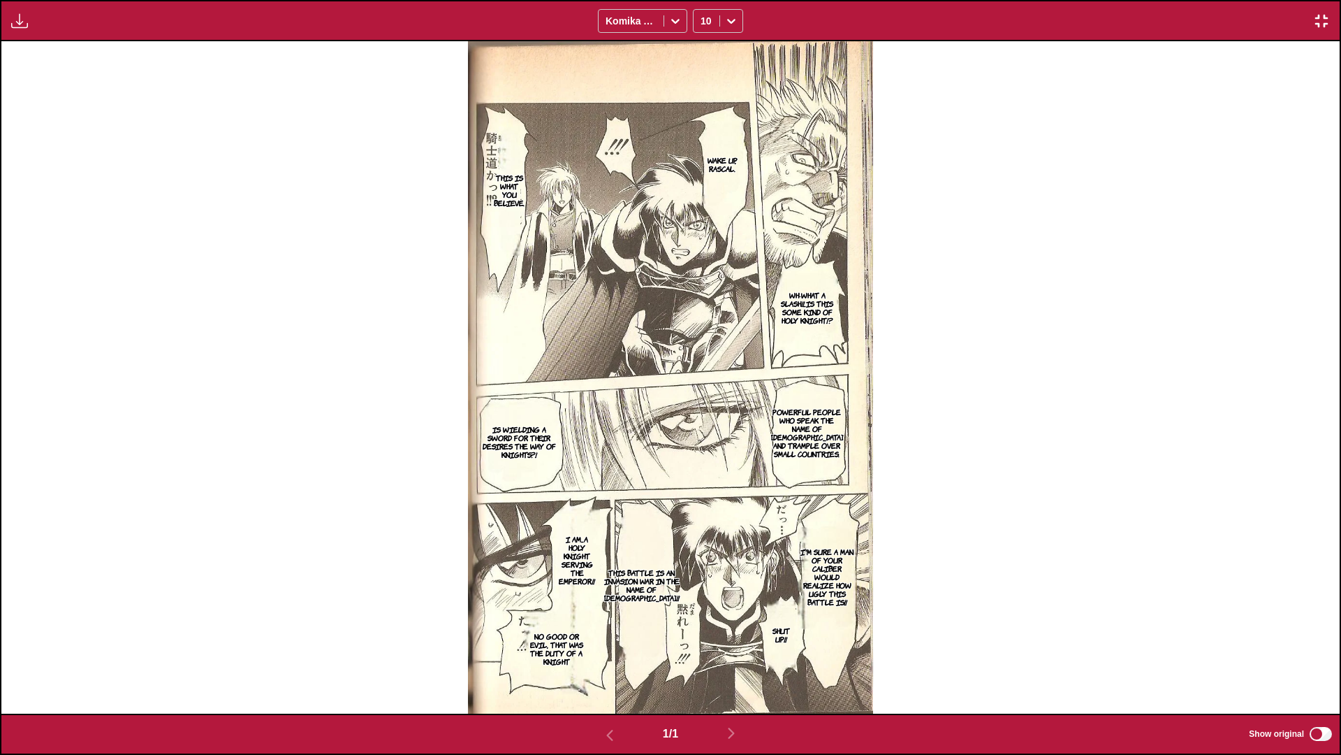
click at [703, 17] on img "button" at bounding box center [1322, 21] width 17 height 17
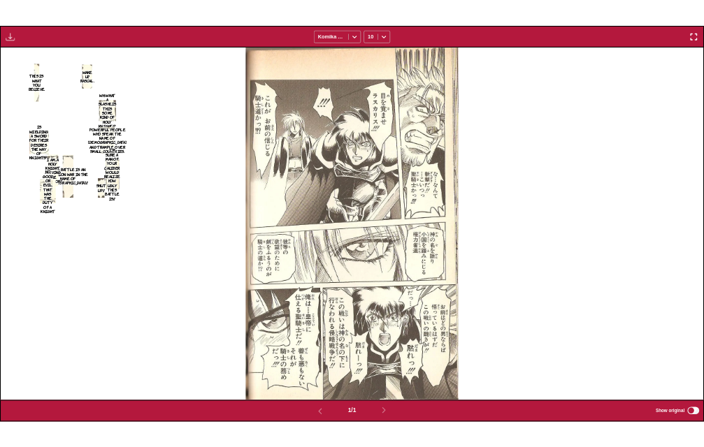
scroll to position [365, 0]
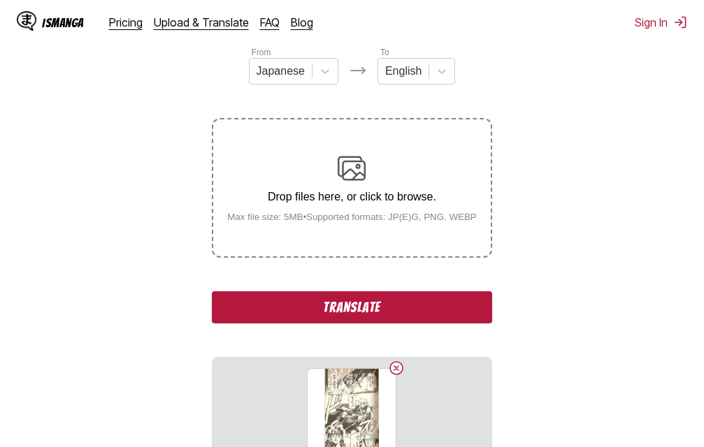
click at [334, 310] on button "Translate" at bounding box center [351, 307] width 279 height 32
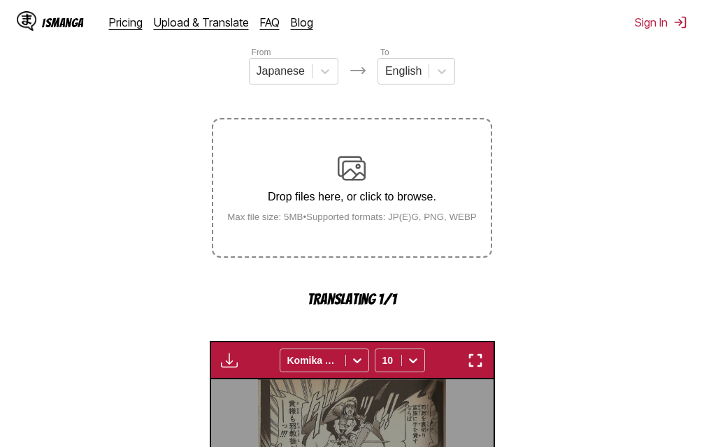
scroll to position [449, 0]
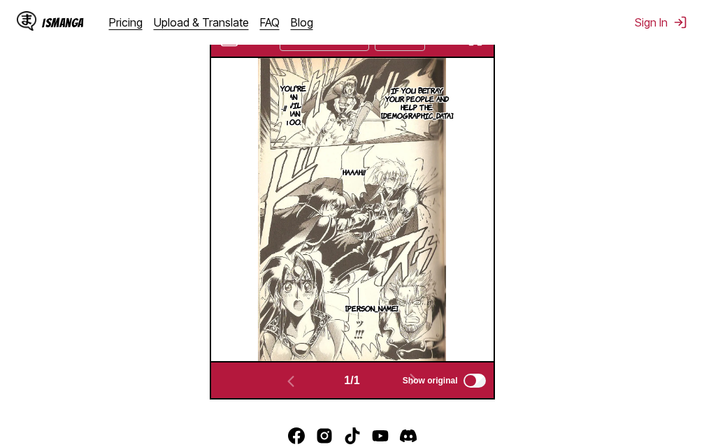
click at [482, 46] on img "button" at bounding box center [475, 39] width 17 height 17
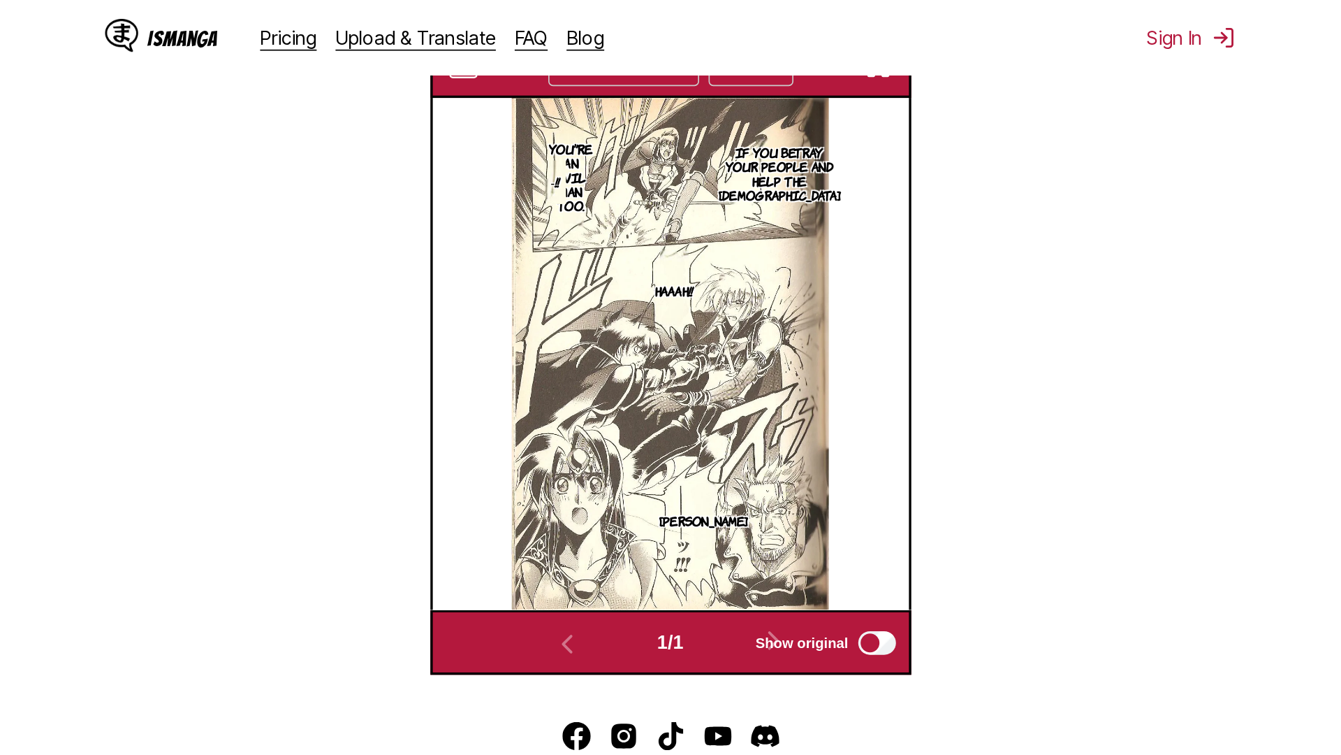
scroll to position [147, 0]
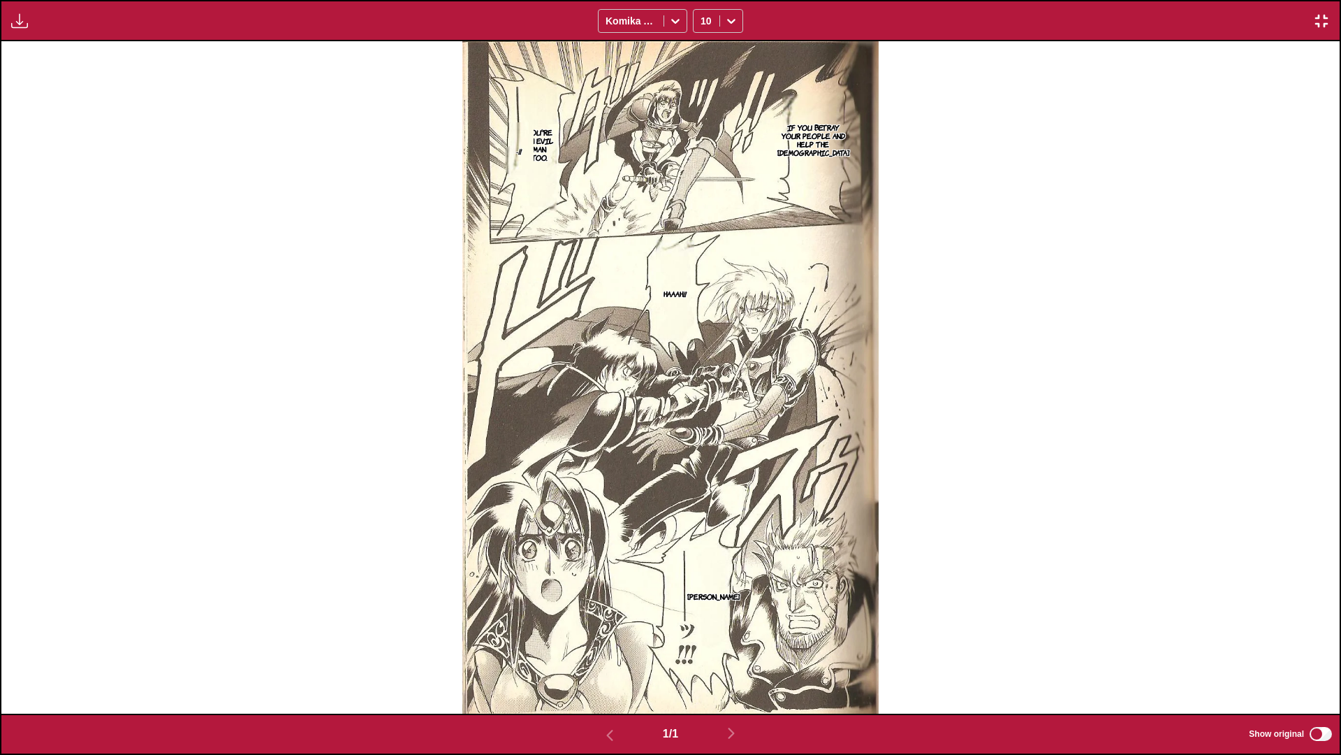
click at [703, 20] on button "button" at bounding box center [1321, 21] width 25 height 18
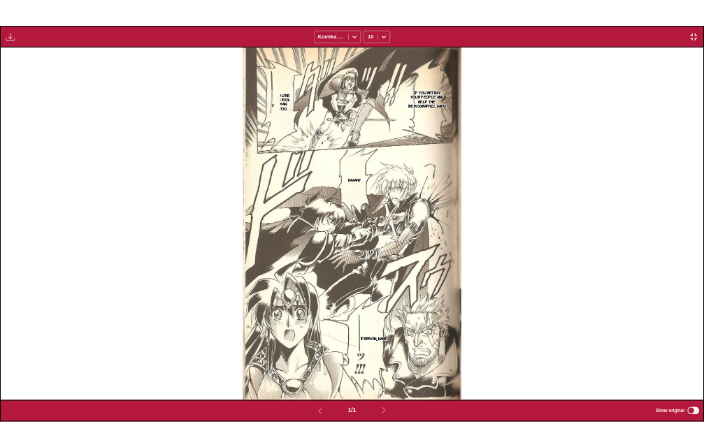
scroll to position [365, 0]
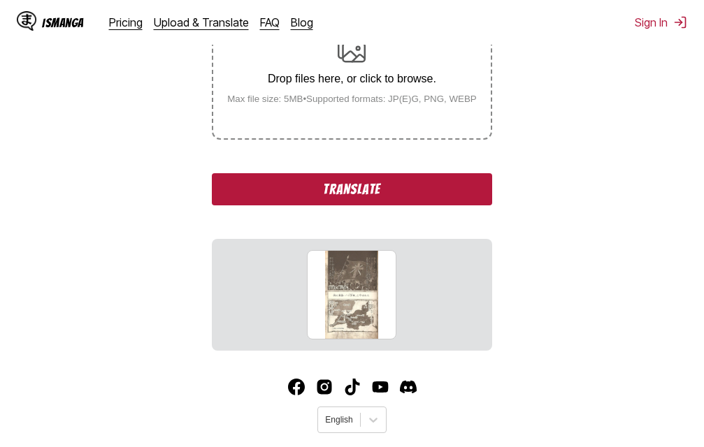
scroll to position [317, 0]
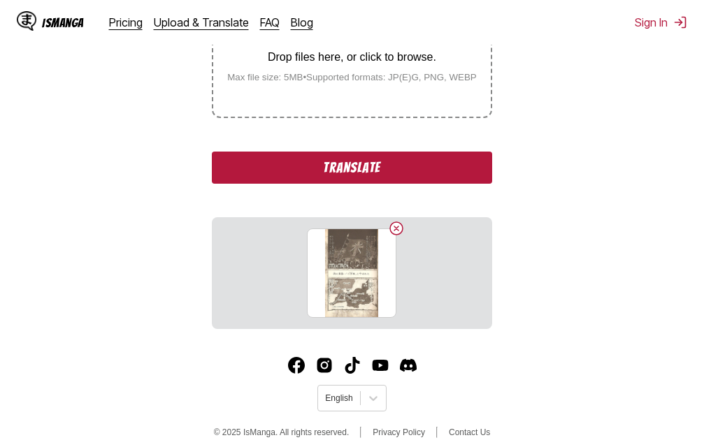
click at [333, 164] on button "Translate" at bounding box center [351, 168] width 279 height 32
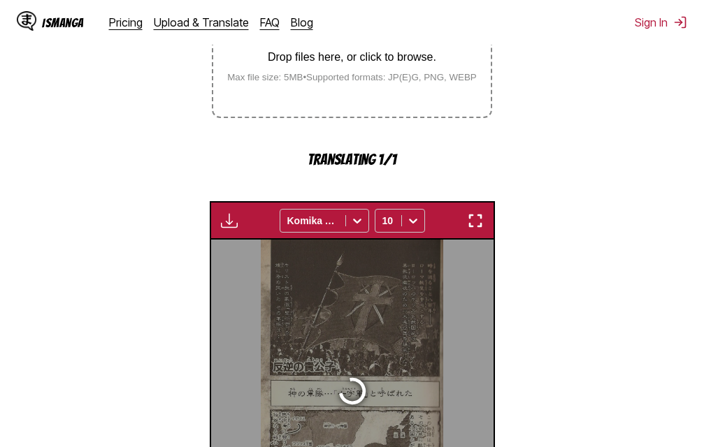
scroll to position [449, 0]
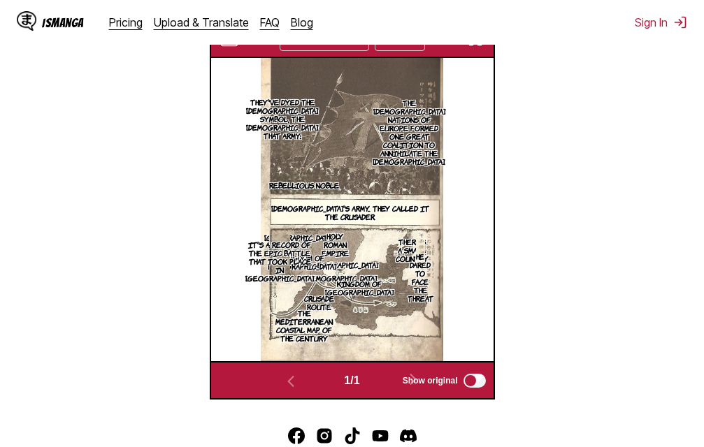
click at [477, 48] on img "button" at bounding box center [475, 39] width 17 height 17
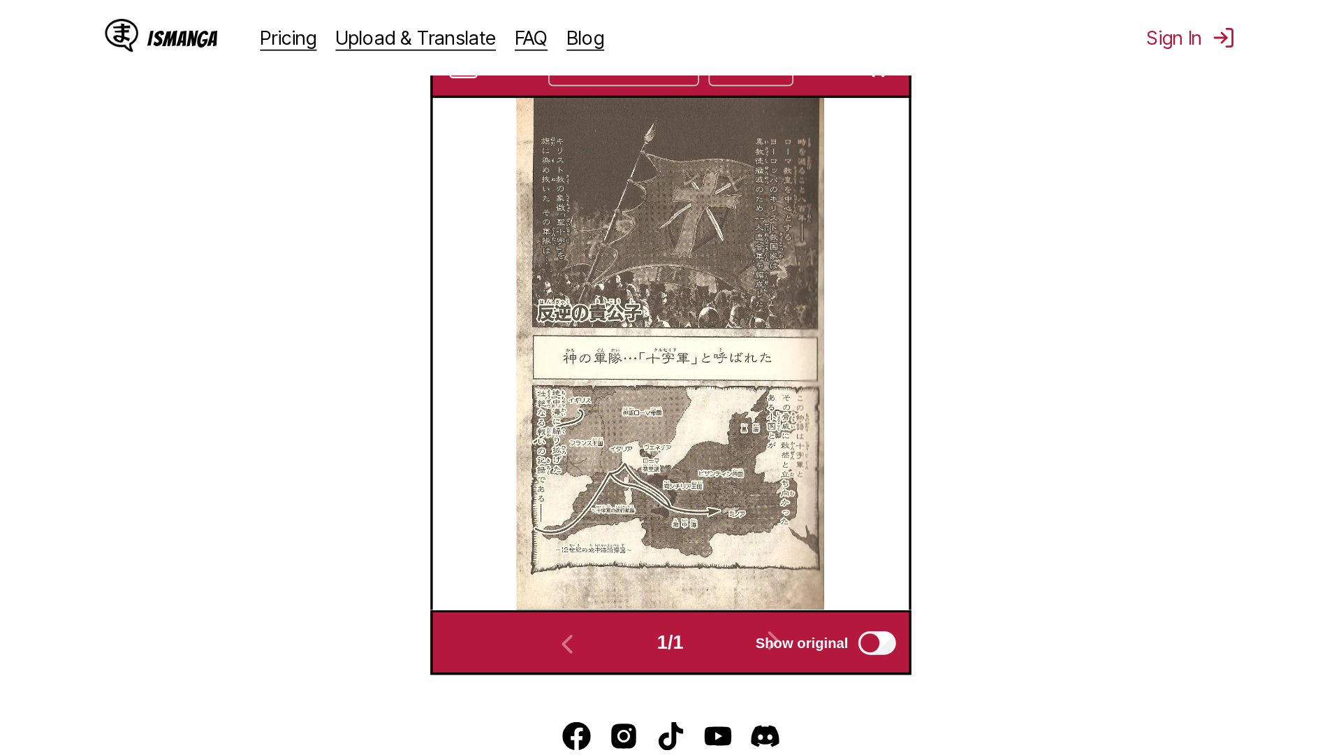
scroll to position [147, 0]
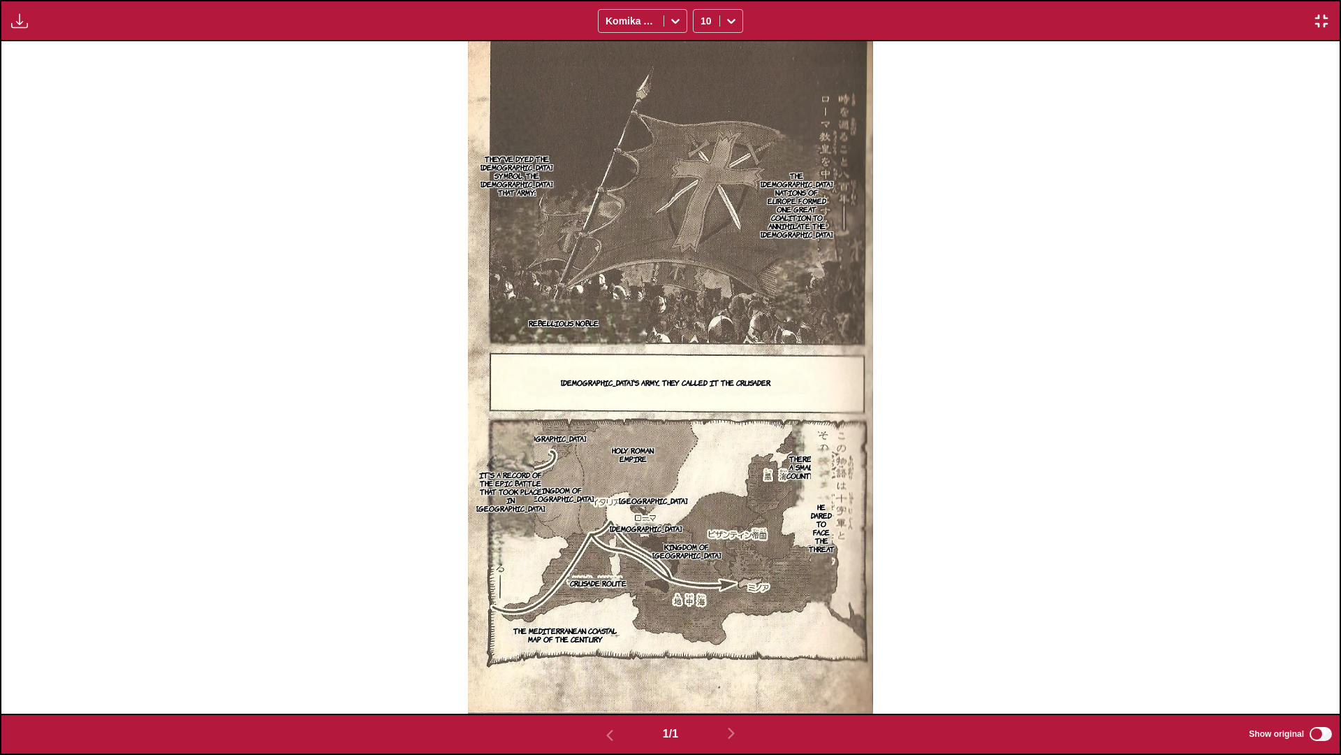
click at [703, 14] on img "button" at bounding box center [1322, 21] width 17 height 17
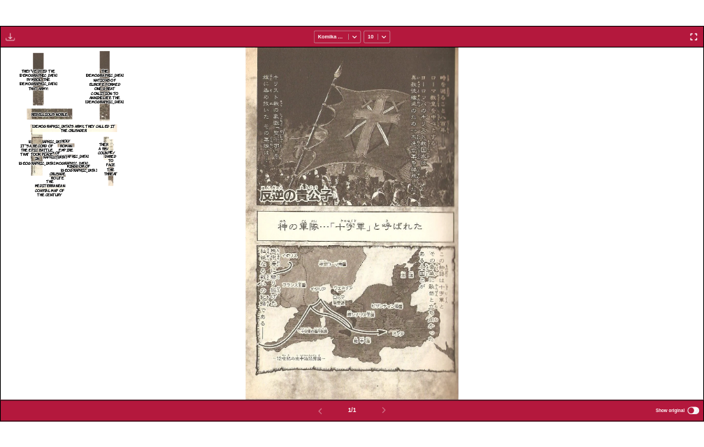
scroll to position [365, 0]
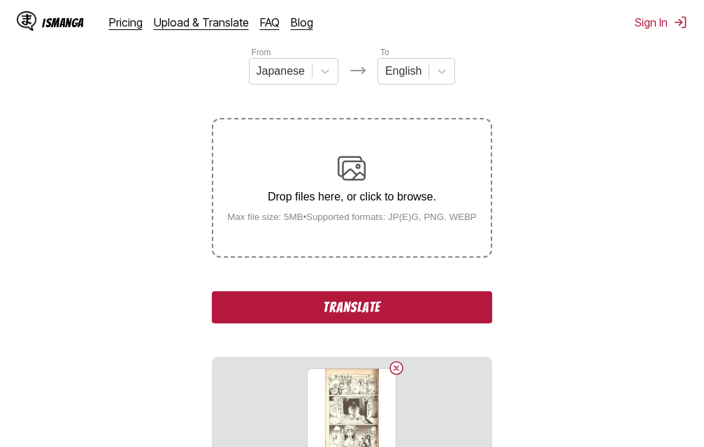
click at [370, 321] on button "Translate" at bounding box center [351, 307] width 279 height 32
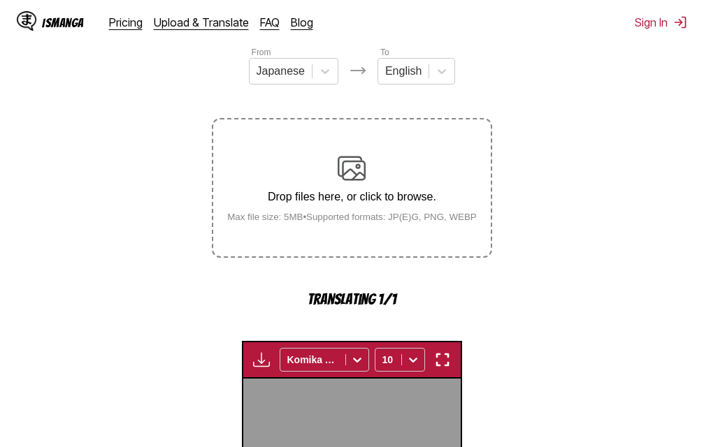
scroll to position [449, 0]
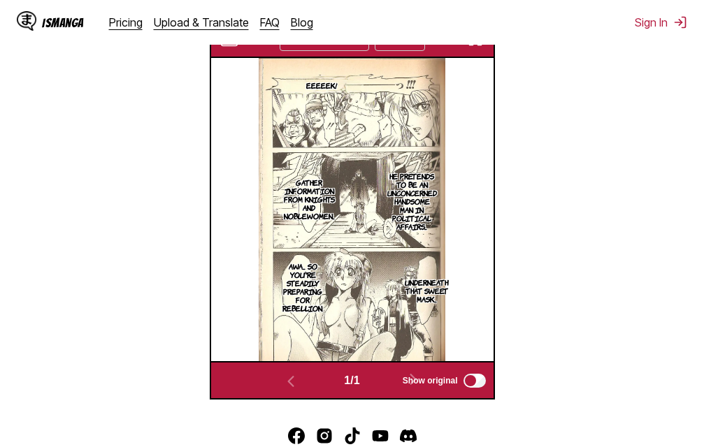
click at [482, 43] on div "IsManga Pricing Upload & Translate FAQ Blog Sign In Pricing Upload & Translate …" at bounding box center [352, 22] width 704 height 45
click at [479, 46] on img "button" at bounding box center [475, 39] width 17 height 17
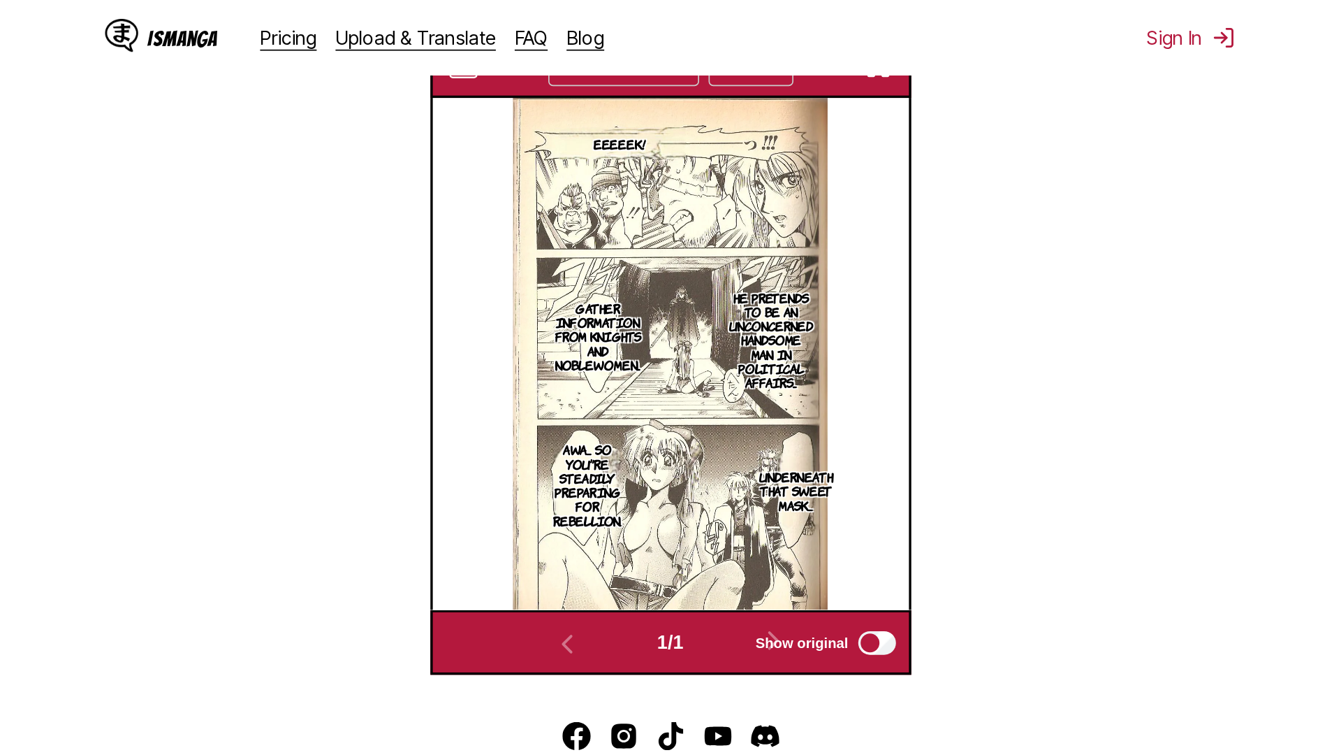
scroll to position [147, 0]
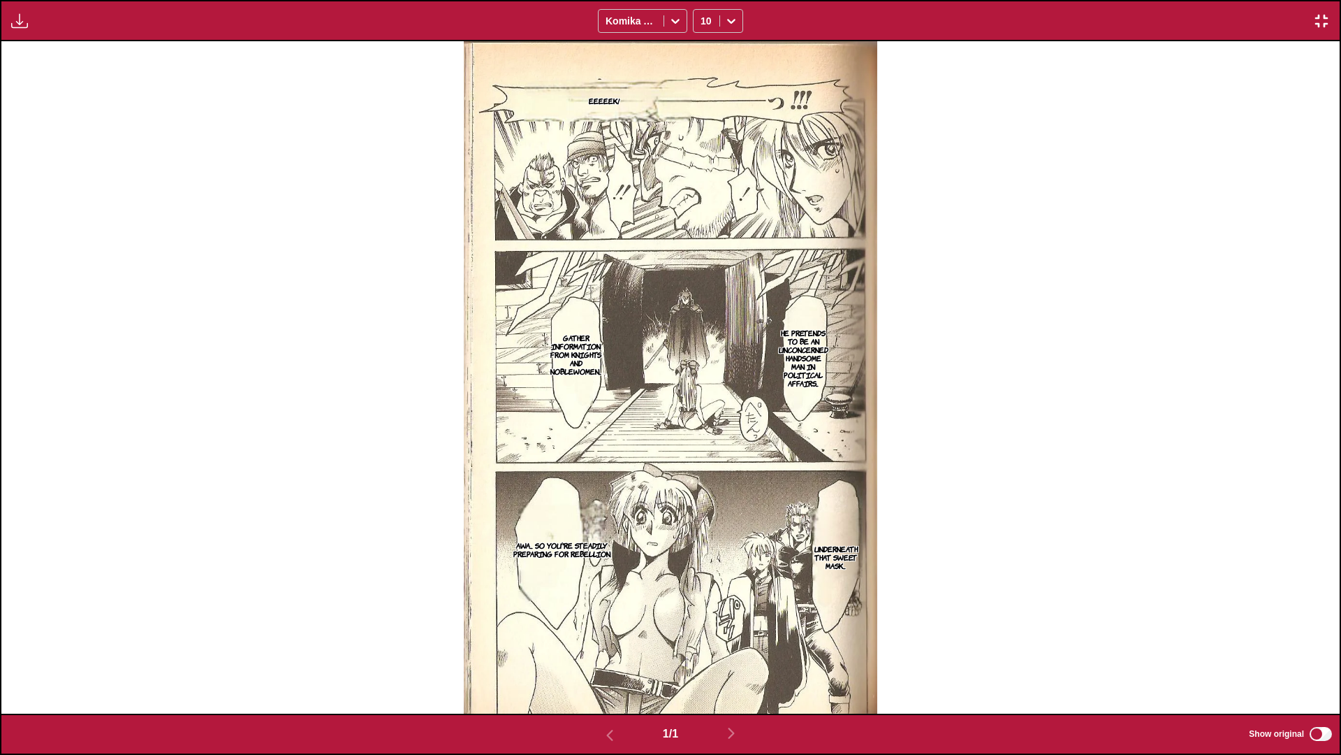
click at [703, 18] on img "button" at bounding box center [1322, 21] width 17 height 17
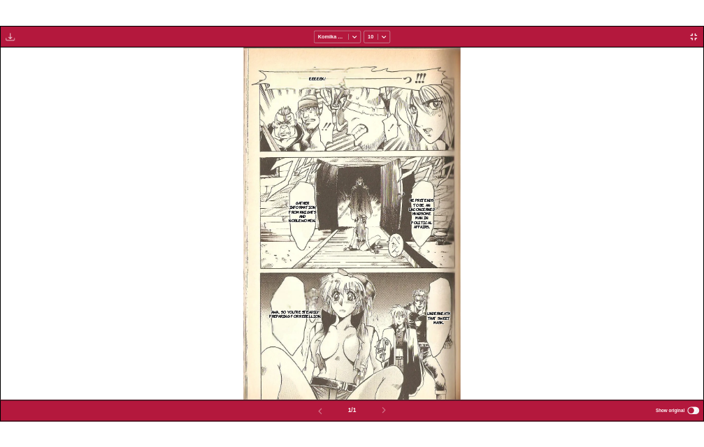
scroll to position [365, 0]
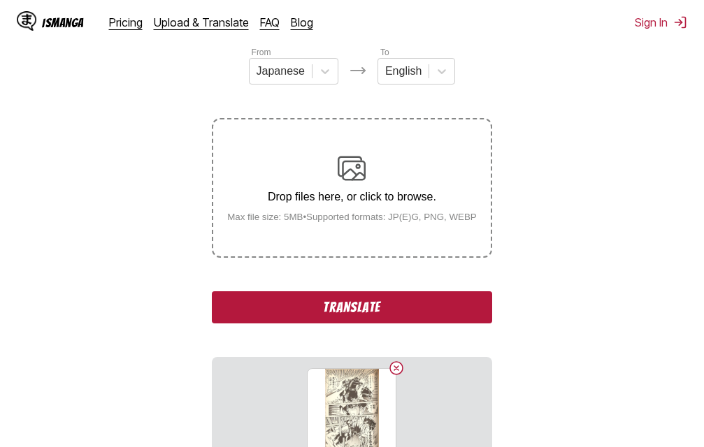
click at [308, 314] on button "Translate" at bounding box center [351, 307] width 279 height 32
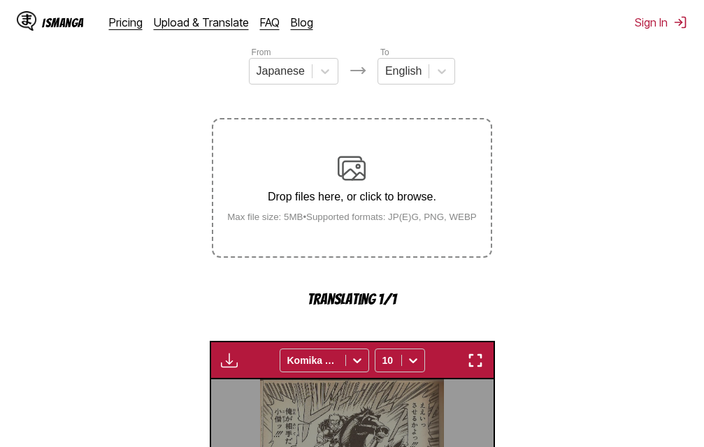
scroll to position [449, 0]
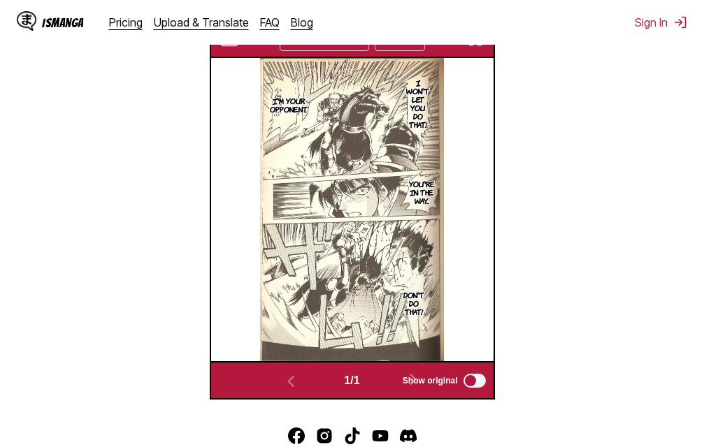
click at [482, 48] on button "button" at bounding box center [475, 39] width 25 height 18
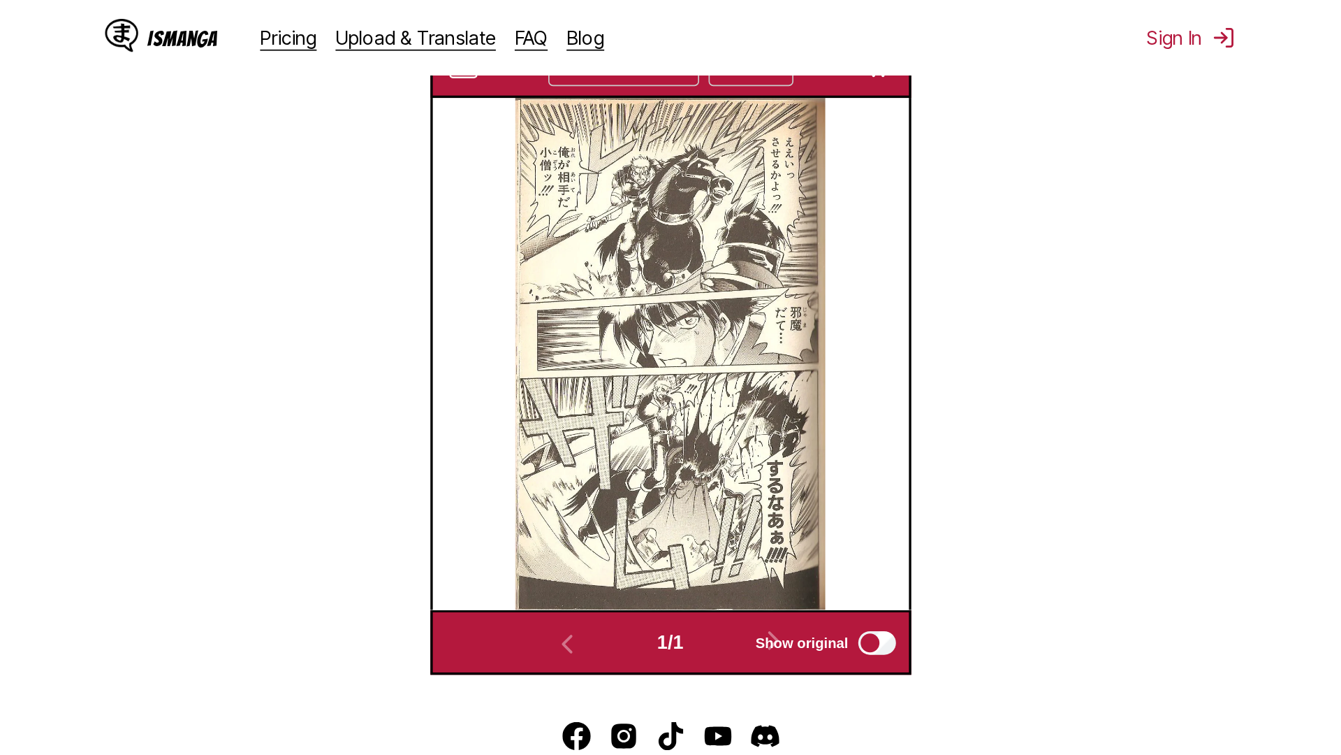
scroll to position [147, 0]
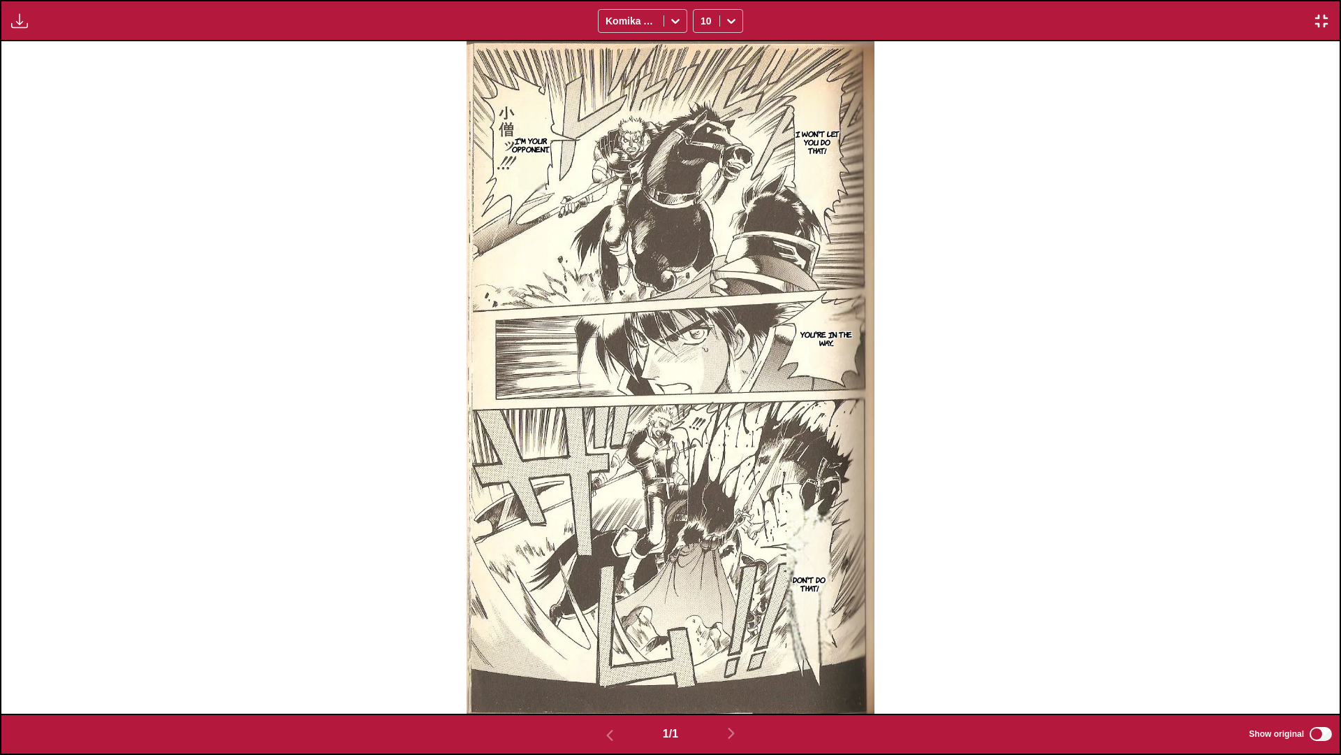
click at [703, 24] on img "button" at bounding box center [1322, 21] width 17 height 17
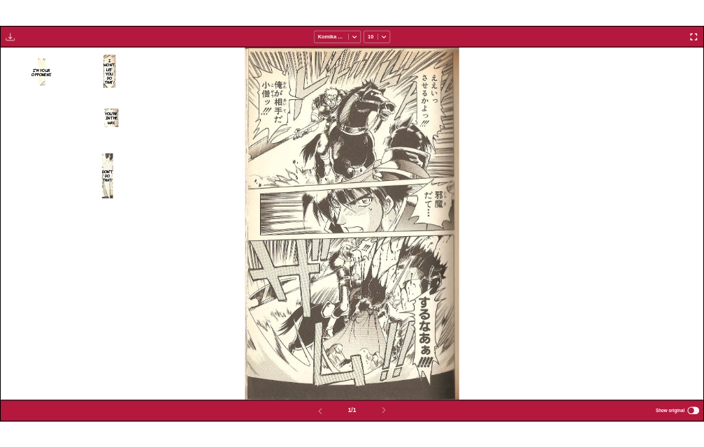
scroll to position [365, 0]
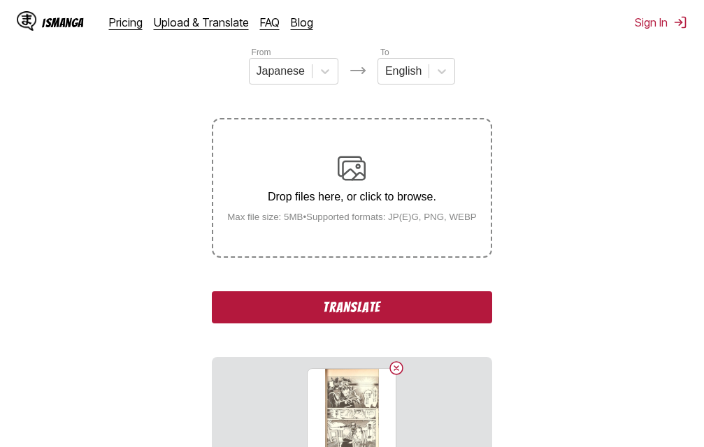
click at [347, 314] on button "Translate" at bounding box center [351, 307] width 279 height 32
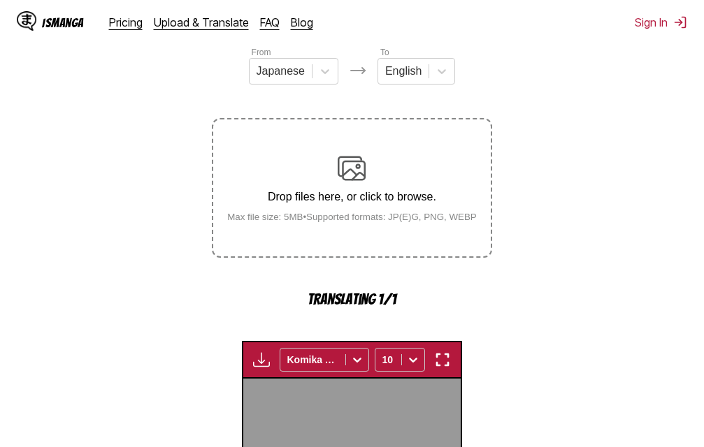
scroll to position [449, 0]
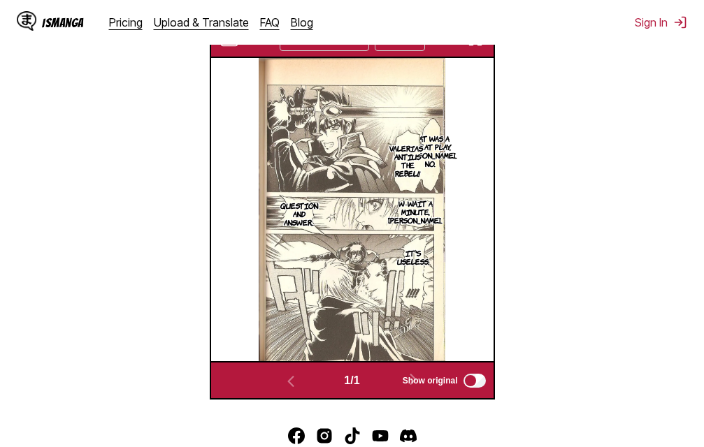
click at [474, 48] on img "button" at bounding box center [475, 39] width 17 height 17
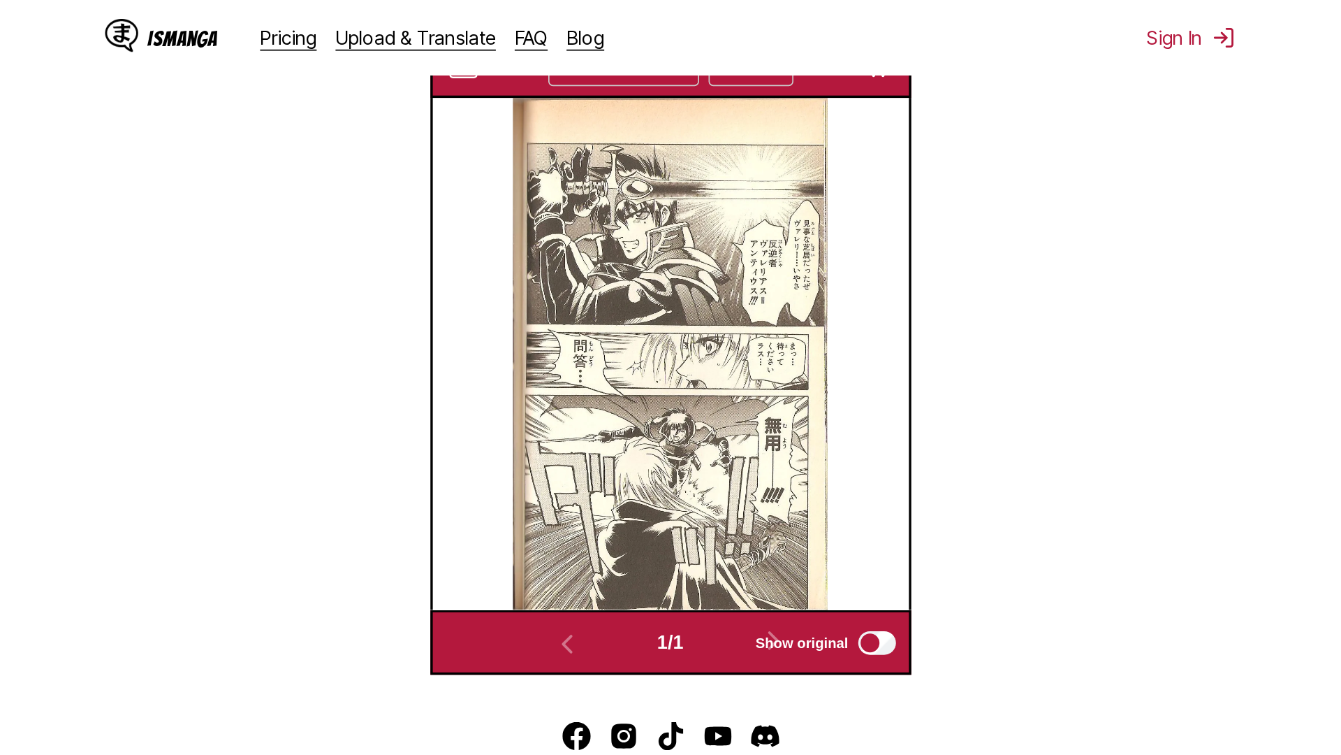
scroll to position [147, 0]
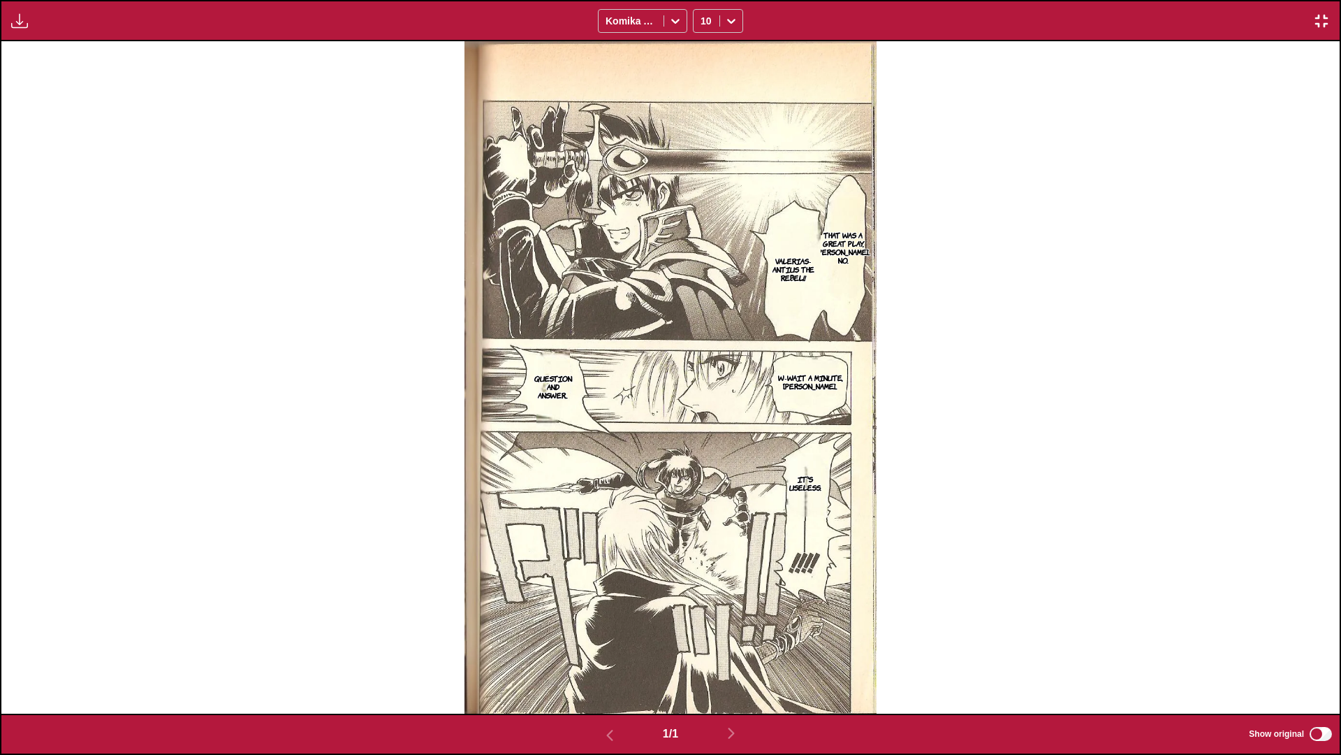
click at [703, 17] on img "button" at bounding box center [1322, 21] width 17 height 17
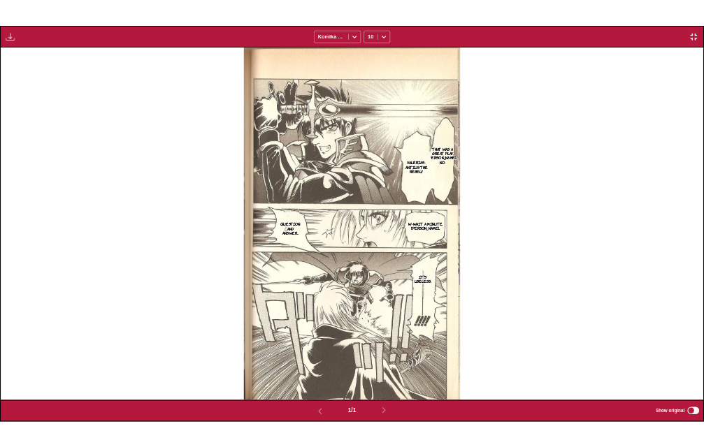
scroll to position [365, 0]
